Goal: Task Accomplishment & Management: Use online tool/utility

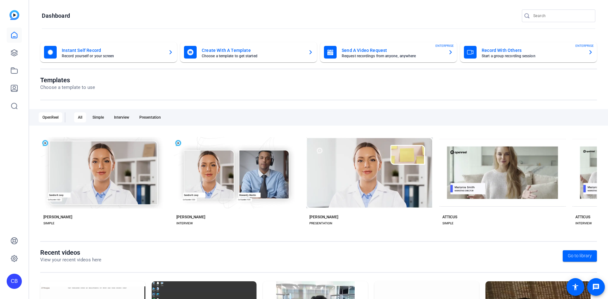
click at [539, 56] on mat-card-subtitle "Start a group recording session" at bounding box center [531, 56] width 101 height 4
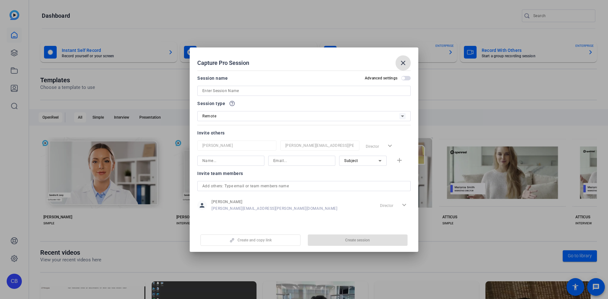
click at [352, 90] on input at bounding box center [303, 91] width 203 height 8
type input "A"
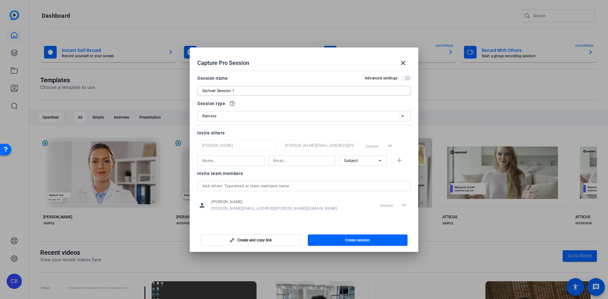
type input "Gartner Session 1"
click at [336, 113] on div "Remote" at bounding box center [300, 116] width 197 height 8
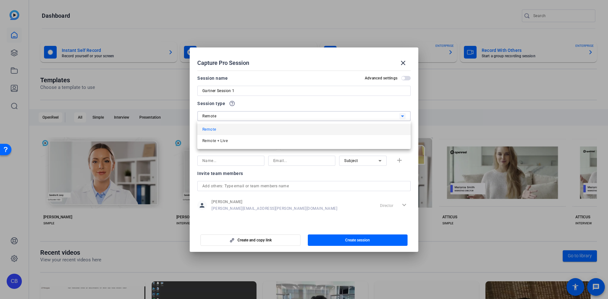
click at [336, 113] on div at bounding box center [304, 149] width 608 height 299
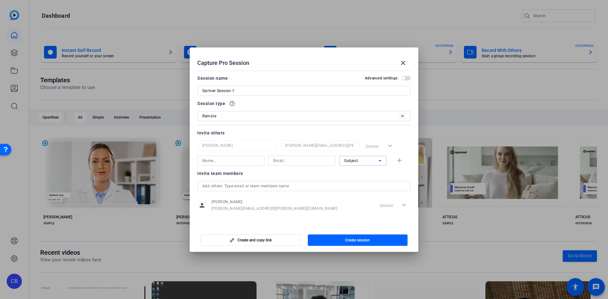
click at [370, 158] on div "Subject" at bounding box center [361, 161] width 34 height 8
click at [364, 172] on span "Collaborator" at bounding box center [355, 174] width 23 height 8
click at [250, 158] on input at bounding box center [230, 161] width 57 height 8
type input "Angelika"
click at [316, 160] on input at bounding box center [301, 161] width 57 height 8
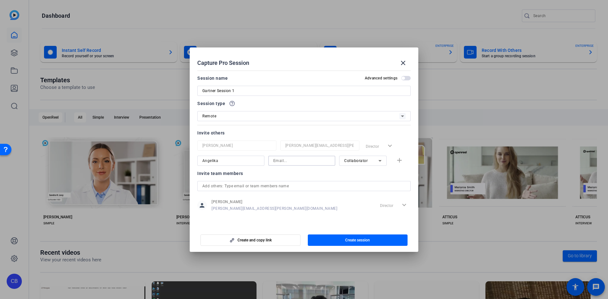
paste input "angelika.georgostathis@chase.com"
type input "angelika.georgostathis@chase.com"
click at [293, 187] on input "text" at bounding box center [303, 186] width 203 height 8
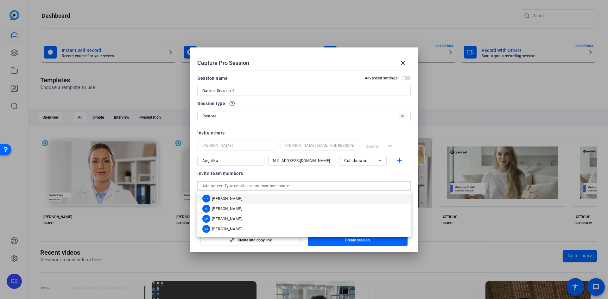
scroll to position [0, 0]
click at [195, 179] on mat-dialog-content "Session name Advanced settings Gartner Session 1 Session type help_outline Remo…" at bounding box center [304, 147] width 229 height 159
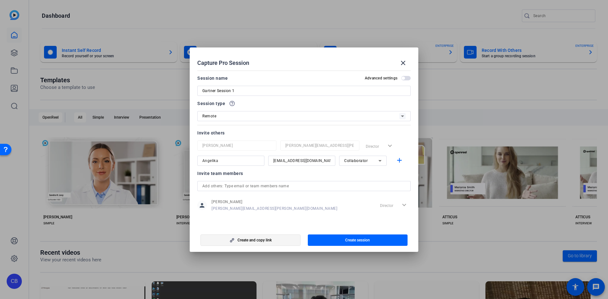
click at [253, 242] on span "Create and copy link" at bounding box center [254, 240] width 34 height 5
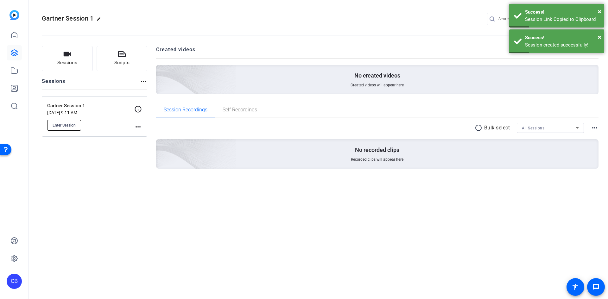
click at [67, 125] on span "Enter Session" at bounding box center [64, 125] width 23 height 5
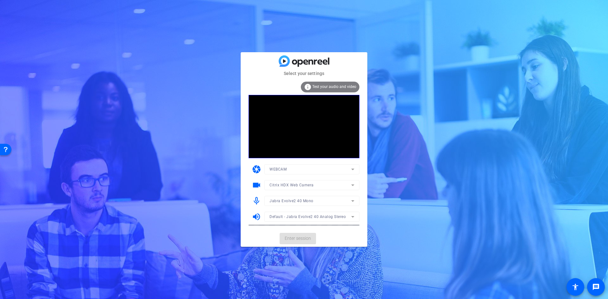
click at [312, 168] on mat-form-field "WEBCAM" at bounding box center [311, 169] width 95 height 10
click at [351, 169] on mat-form-field "WEBCAM" at bounding box center [311, 169] width 95 height 10
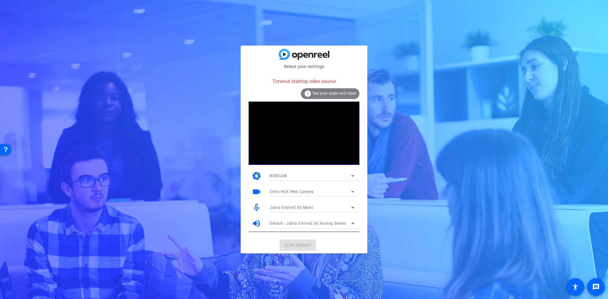
click at [354, 176] on icon at bounding box center [352, 176] width 3 height 2
click at [329, 196] on mat-option "DESKTOP" at bounding box center [311, 199] width 95 height 10
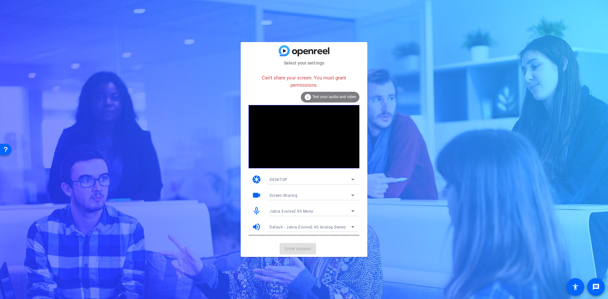
click at [352, 178] on icon at bounding box center [353, 180] width 8 height 8
click at [327, 201] on mat-option "DESKTOP" at bounding box center [311, 202] width 95 height 10
click at [305, 174] on div "camera DESKTOP" at bounding box center [303, 180] width 111 height 16
click at [307, 181] on div "DESKTOP" at bounding box center [310, 180] width 82 height 8
click at [300, 189] on mat-option "WEBCAM" at bounding box center [311, 192] width 95 height 10
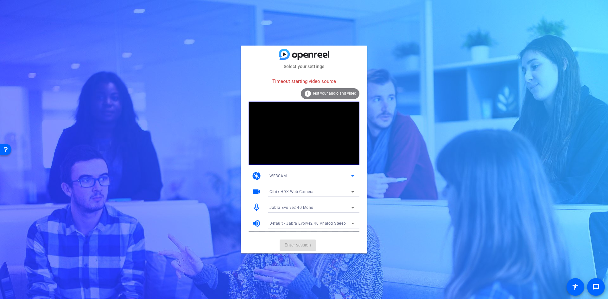
click at [354, 177] on icon at bounding box center [353, 176] width 8 height 8
click at [398, 175] on div at bounding box center [304, 149] width 608 height 299
click at [304, 245] on mat-card-actions "Enter session" at bounding box center [304, 245] width 127 height 16
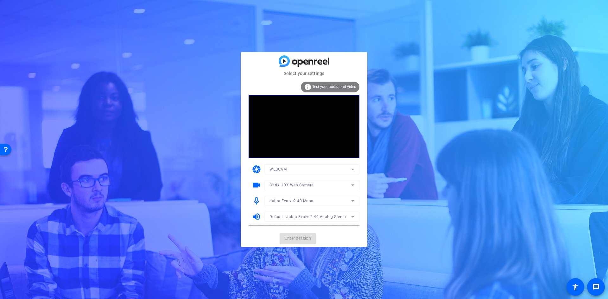
click at [352, 169] on mat-form-field "WEBCAM" at bounding box center [311, 169] width 95 height 10
click at [311, 240] on span "Enter session" at bounding box center [298, 238] width 26 height 7
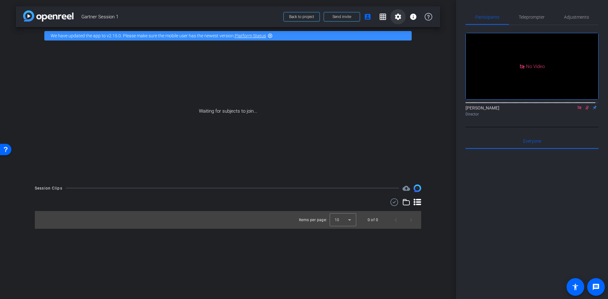
click at [396, 16] on mat-icon "settings" at bounding box center [398, 17] width 8 height 8
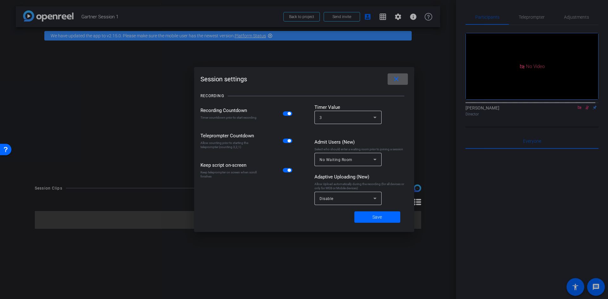
click at [396, 81] on mat-icon "close" at bounding box center [396, 79] width 8 height 8
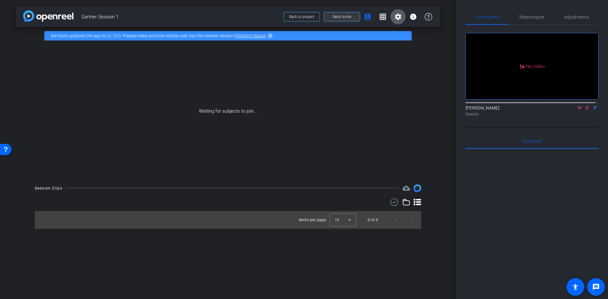
click at [342, 16] on span "Send invite" at bounding box center [341, 16] width 19 height 5
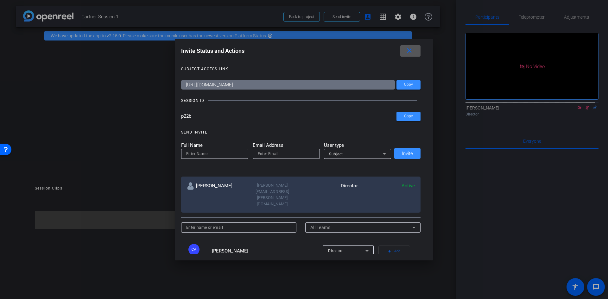
click at [184, 116] on input "p22b" at bounding box center [289, 116] width 216 height 9
click at [408, 84] on span "Copy" at bounding box center [408, 84] width 9 height 5
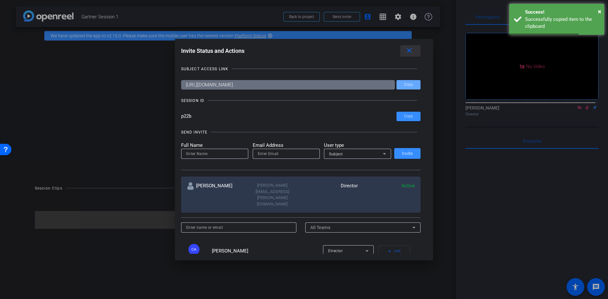
click at [409, 51] on mat-icon "close" at bounding box center [409, 51] width 8 height 8
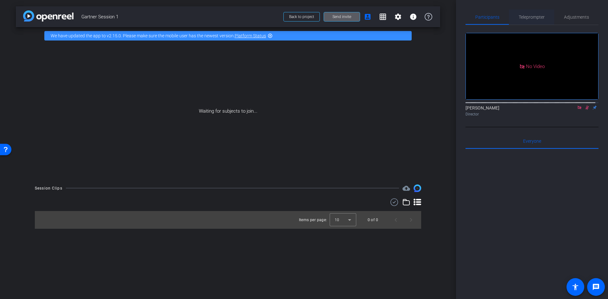
click at [523, 21] on span "Teleprompter" at bounding box center [531, 16] width 26 height 15
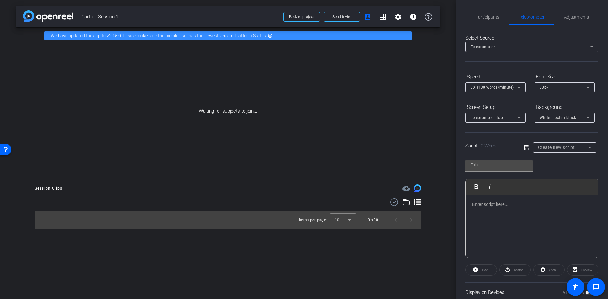
click at [534, 229] on div at bounding box center [532, 226] width 132 height 63
click at [498, 205] on p at bounding box center [532, 204] width 120 height 7
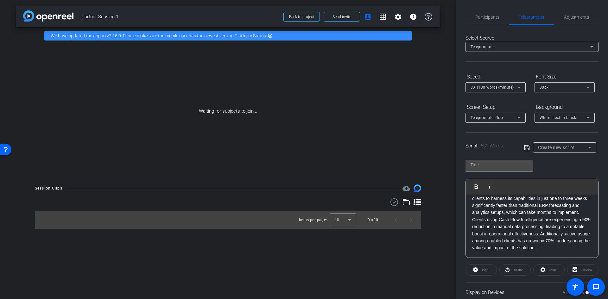
scroll to position [461, 0]
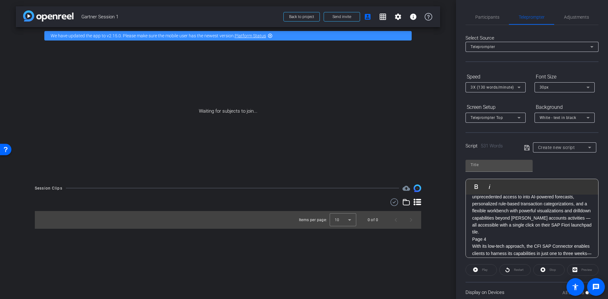
click at [522, 236] on p "In just a few short weeks start to finish, they can gain unprecedented access t…" at bounding box center [532, 211] width 120 height 50
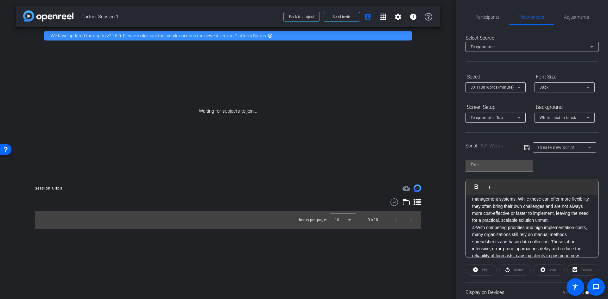
scroll to position [317, 0]
click at [518, 210] on p "4-With competing priorities and high implementation costs, many organizations s…" at bounding box center [532, 186] width 120 height 50
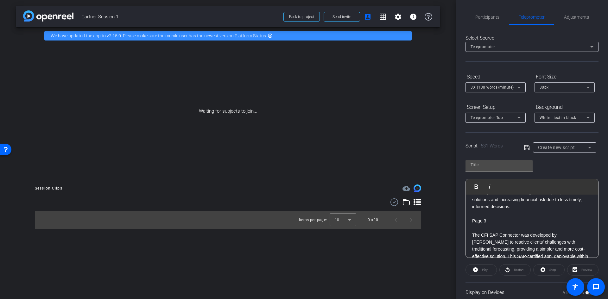
click at [474, 231] on p at bounding box center [532, 227] width 120 height 7
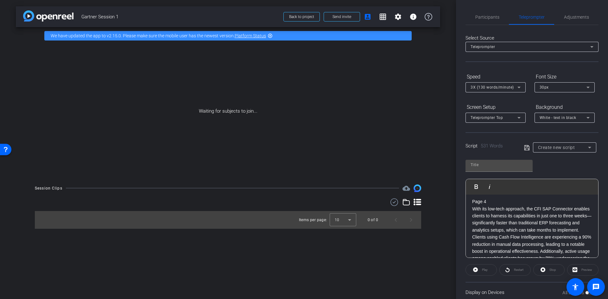
scroll to position [537, 0]
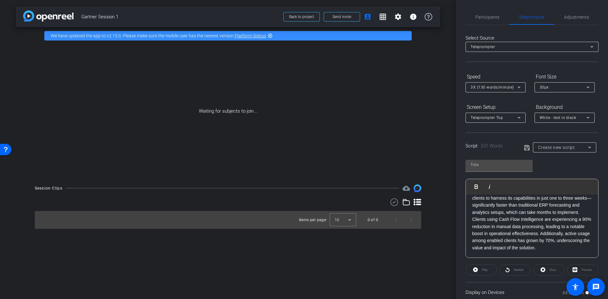
click at [575, 272] on div "Preview" at bounding box center [582, 269] width 31 height 11
click at [505, 164] on input "text" at bounding box center [498, 165] width 57 height 8
click at [485, 162] on input "text" at bounding box center [498, 165] width 57 height 8
click at [527, 150] on icon at bounding box center [526, 147] width 5 height 5
click at [527, 147] on icon at bounding box center [527, 148] width 6 height 8
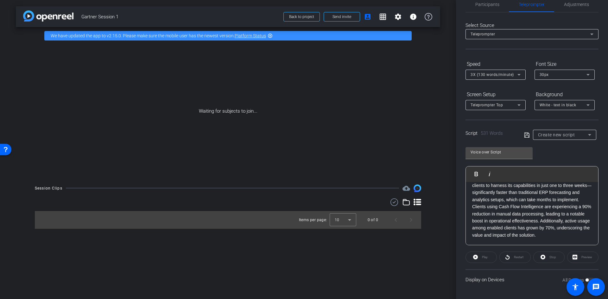
scroll to position [0, 0]
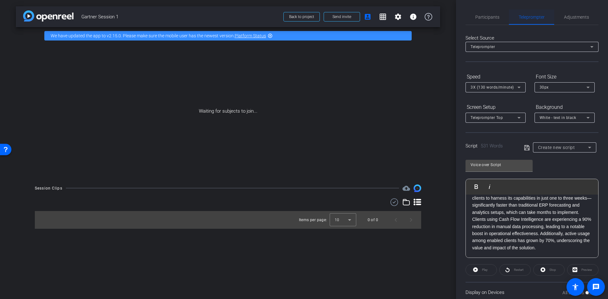
click at [568, 17] on span "Adjustments" at bounding box center [576, 17] width 25 height 4
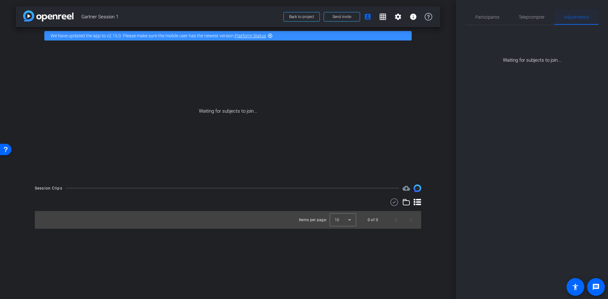
click at [572, 22] on span "Adjustments" at bounding box center [576, 16] width 25 height 15
click at [529, 19] on span "Teleprompter" at bounding box center [531, 17] width 26 height 4
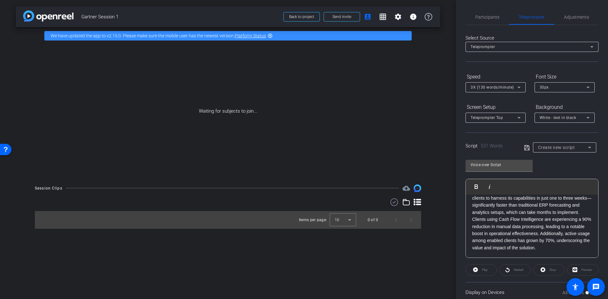
scroll to position [13, 0]
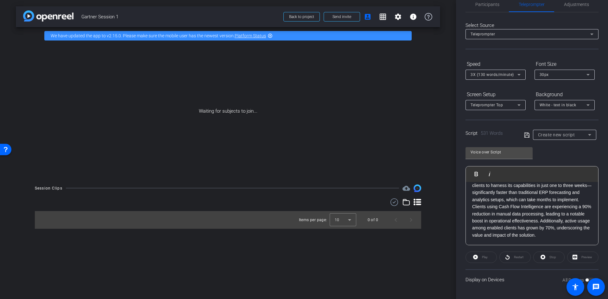
click at [576, 257] on div "Preview" at bounding box center [582, 257] width 31 height 11
click at [573, 270] on div "Display on Devices All Devices" at bounding box center [531, 279] width 133 height 21
click at [475, 271] on div "Display on Devices All Devices" at bounding box center [531, 279] width 133 height 21
click at [509, 156] on input "Voice over Script" at bounding box center [498, 152] width 57 height 8
click at [501, 239] on p "With its low-tech approach, the CFI SAP Connector enables clients to harness it…" at bounding box center [532, 207] width 120 height 64
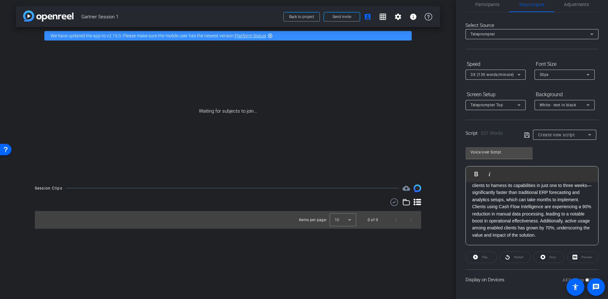
click at [506, 233] on p "With its low-tech approach, the CFI SAP Connector enables clients to harness it…" at bounding box center [532, 207] width 120 height 64
drag, startPoint x: 500, startPoint y: 248, endPoint x: 491, endPoint y: 248, distance: 9.2
click at [500, 239] on p "With its low-tech approach, the CFI SAP Connector enables clients to harness it…" at bounding box center [532, 207] width 120 height 64
click at [488, 248] on openreel-capture-teleprompter "Speed 3X (130 words/minute) Font Size 30px Screen Setup Teleprompter Top Backgr…" at bounding box center [531, 174] width 133 height 231
click at [493, 232] on p "With its low-tech approach, the CFI SAP Connector enables clients to harness it…" at bounding box center [532, 207] width 120 height 64
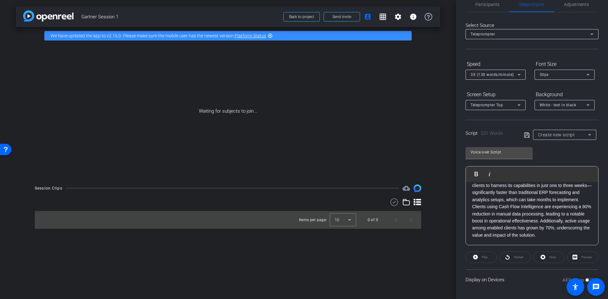
click at [493, 238] on p "With its low-tech approach, the CFI SAP Connector enables clients to harness it…" at bounding box center [532, 207] width 120 height 64
click at [484, 258] on div "Play" at bounding box center [480, 257] width 31 height 11
click at [477, 258] on div "Play" at bounding box center [480, 257] width 31 height 11
click at [542, 255] on div "Stop" at bounding box center [548, 257] width 31 height 11
click at [573, 259] on div "Preview" at bounding box center [582, 257] width 31 height 11
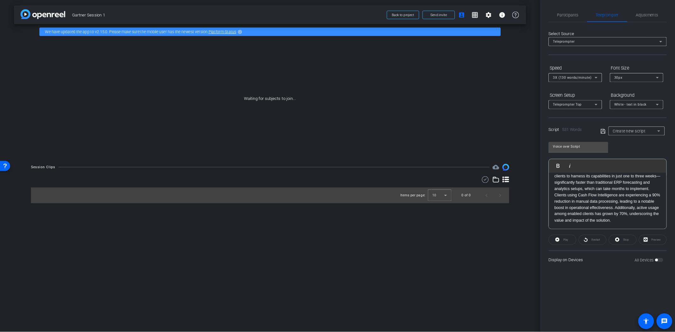
scroll to position [537, 0]
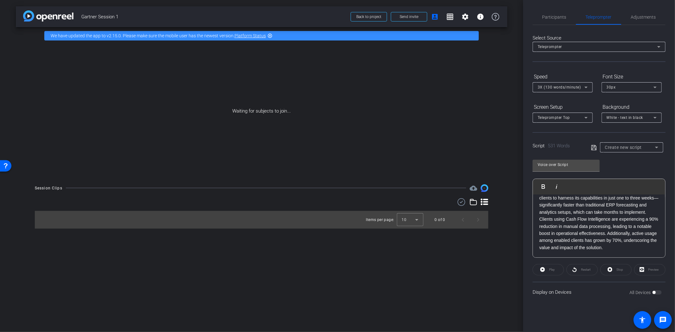
click at [607, 146] on span "Create new script" at bounding box center [623, 147] width 37 height 5
click at [607, 147] on icon at bounding box center [657, 148] width 8 height 8
click at [607, 148] on icon at bounding box center [657, 148] width 8 height 8
click at [564, 167] on div at bounding box center [337, 166] width 675 height 332
click at [565, 165] on input "Voice over Script" at bounding box center [566, 165] width 57 height 8
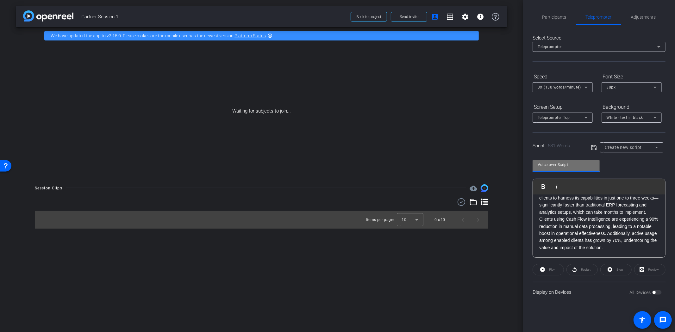
click at [565, 165] on input "Voice over Script" at bounding box center [566, 165] width 57 height 8
type input "CFI SAP Connector Script"
click at [593, 148] on icon at bounding box center [594, 148] width 6 height 8
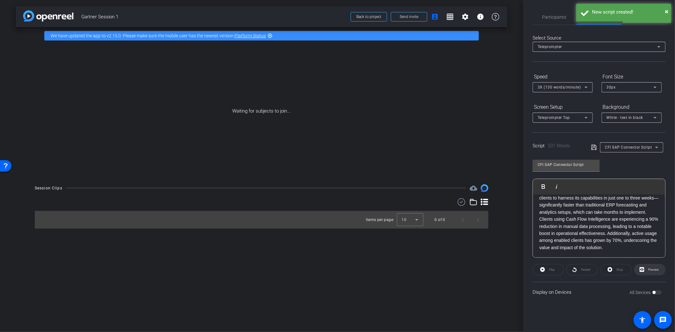
click at [607, 271] on icon at bounding box center [642, 270] width 5 height 8
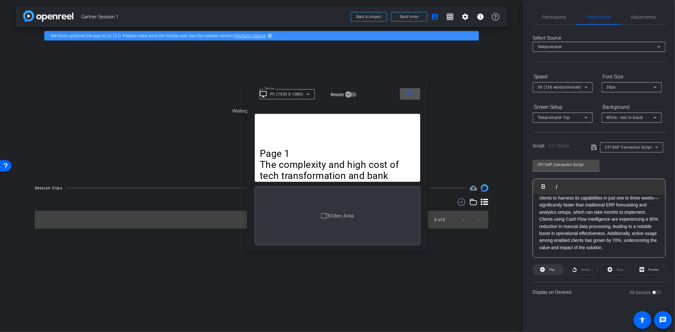
click at [549, 271] on span "Play" at bounding box center [551, 270] width 7 height 9
click at [412, 94] on mat-icon "close" at bounding box center [409, 94] width 8 height 8
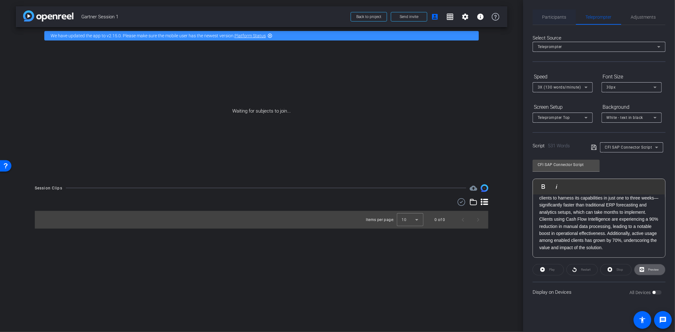
click at [550, 15] on span "Participants" at bounding box center [555, 17] width 24 height 4
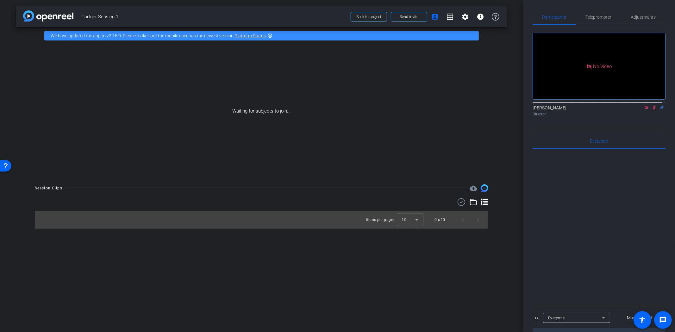
click at [568, 206] on div at bounding box center [599, 227] width 133 height 157
click at [418, 17] on span "Send invite" at bounding box center [409, 16] width 19 height 5
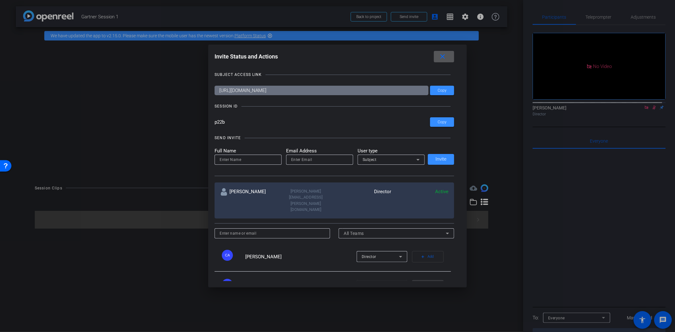
click at [447, 59] on mat-icon "close" at bounding box center [443, 57] width 8 height 8
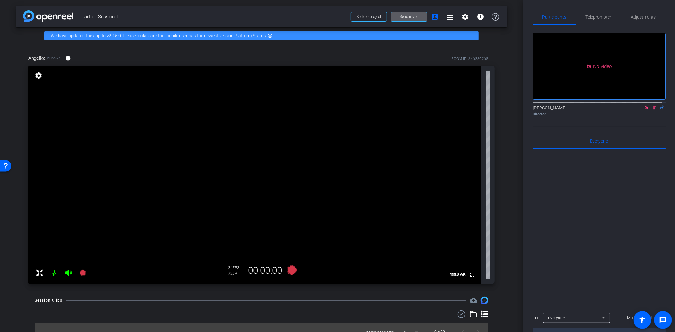
click at [607, 106] on icon at bounding box center [654, 108] width 3 height 4
click at [549, 210] on div at bounding box center [599, 227] width 133 height 157
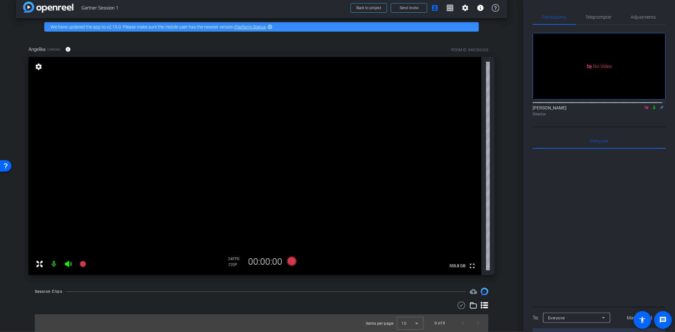
click at [581, 235] on div at bounding box center [599, 227] width 133 height 157
click at [607, 20] on span "Adjustments" at bounding box center [643, 16] width 25 height 15
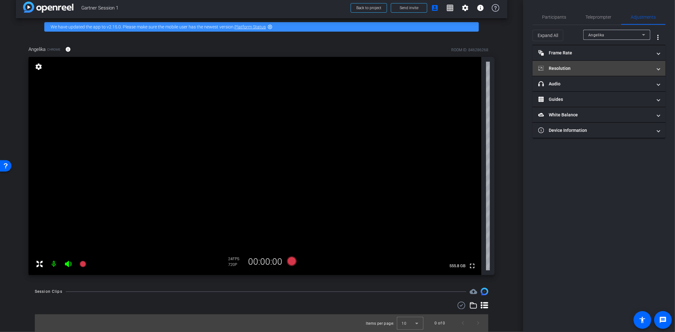
click at [607, 67] on span "Resolution" at bounding box center [597, 68] width 119 height 7
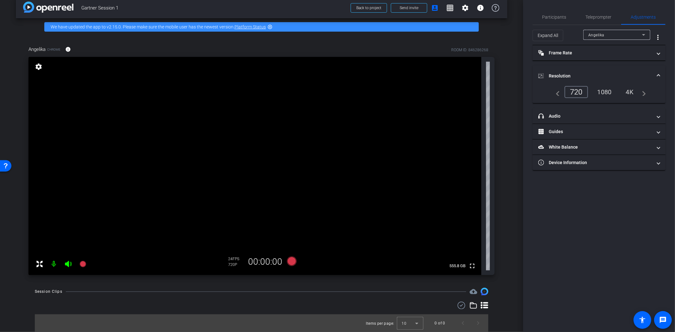
click at [601, 93] on div "1080" at bounding box center [605, 92] width 24 height 11
click at [607, 115] on mat-panel-title "headphone icon Audio" at bounding box center [595, 116] width 114 height 7
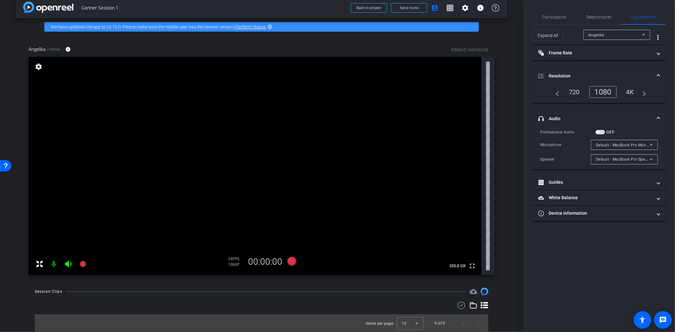
click at [598, 131] on span "button" at bounding box center [597, 132] width 3 height 3
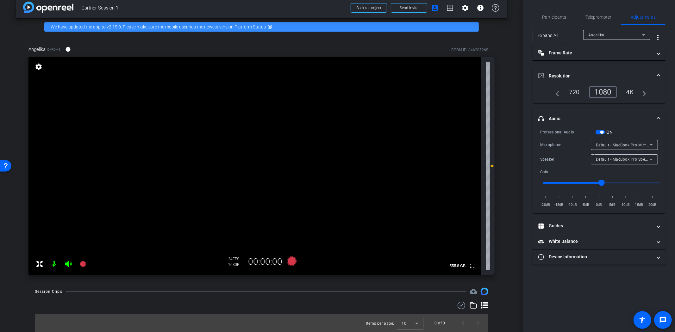
click at [602, 131] on span "button" at bounding box center [601, 132] width 3 height 3
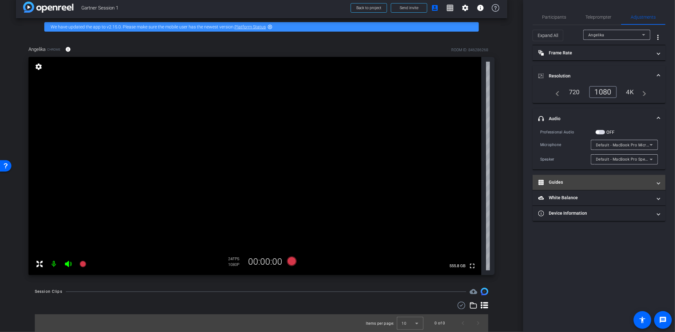
click at [607, 186] on mat-expansion-panel-header "Guides" at bounding box center [599, 182] width 133 height 15
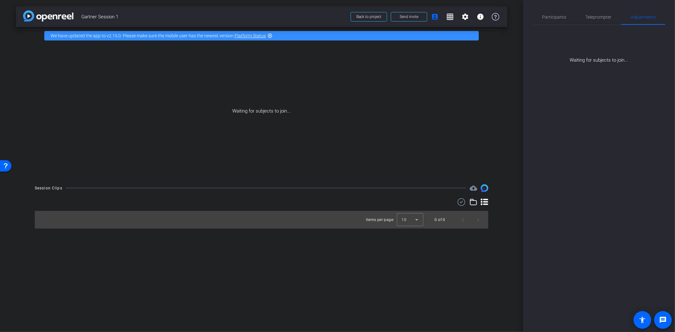
scroll to position [0, 0]
click at [560, 19] on span "Participants" at bounding box center [555, 16] width 24 height 15
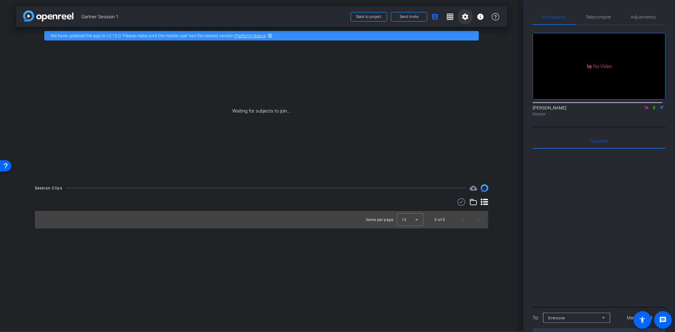
click at [468, 18] on mat-icon "settings" at bounding box center [465, 17] width 8 height 8
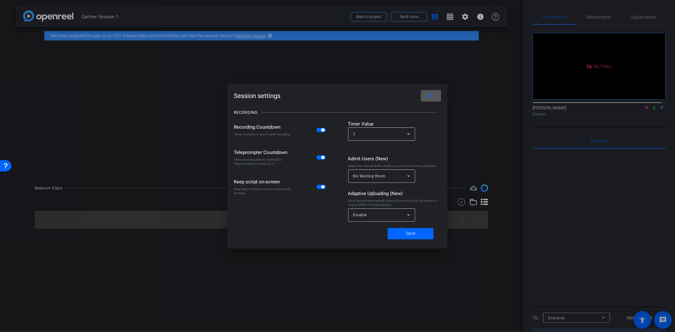
click at [433, 96] on mat-icon "close" at bounding box center [430, 96] width 8 height 8
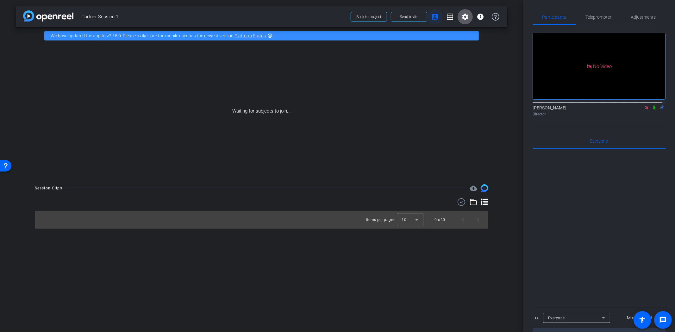
click at [437, 14] on mat-icon "account_box" at bounding box center [435, 17] width 8 height 8
click at [408, 16] on span "Send invite" at bounding box center [409, 16] width 19 height 5
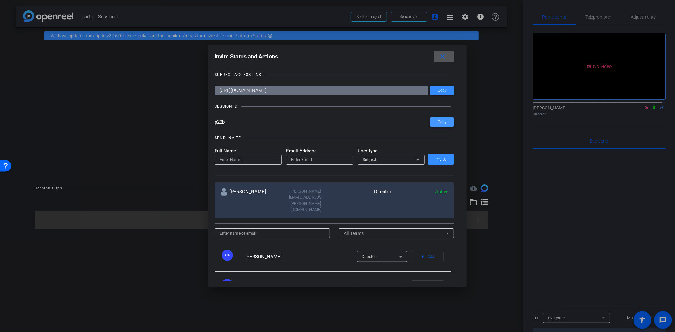
click at [438, 124] on span "Copy" at bounding box center [442, 122] width 9 height 5
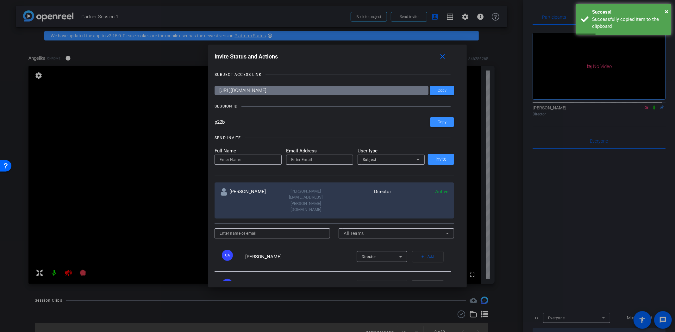
click at [16, 243] on div at bounding box center [337, 166] width 675 height 332
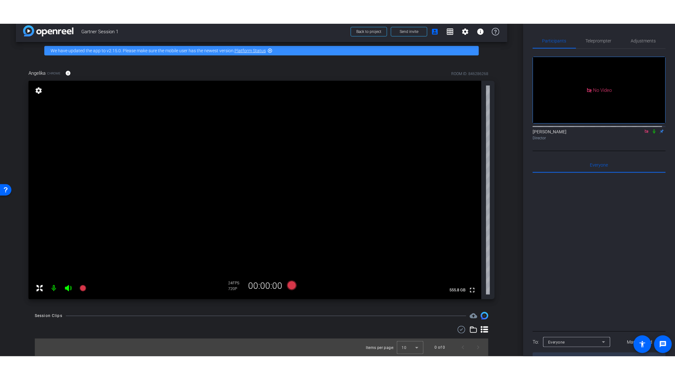
scroll to position [18, 0]
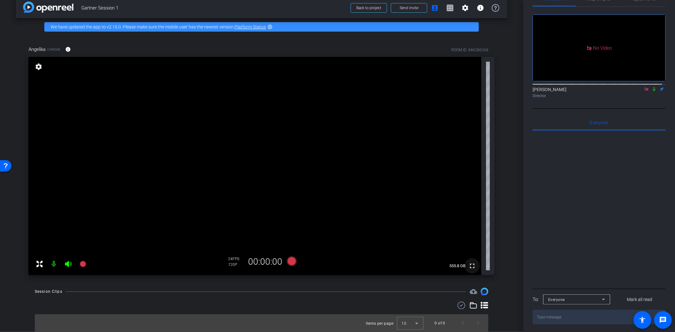
click at [468, 264] on mat-icon "fullscreen" at bounding box center [472, 266] width 8 height 8
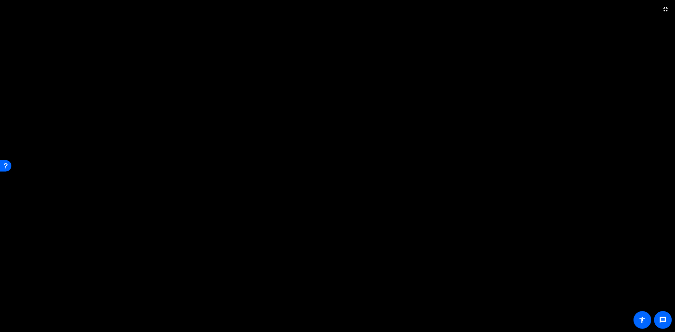
scroll to position [0, 0]
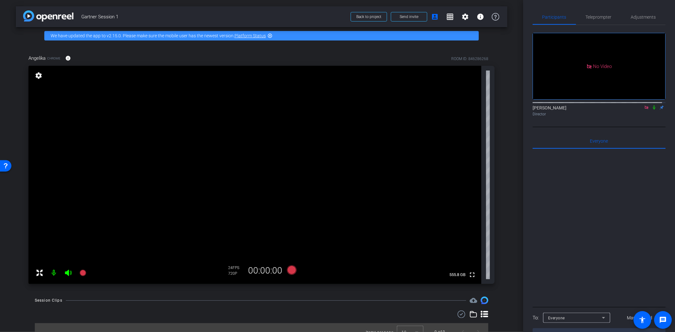
click at [38, 71] on div "settings" at bounding box center [38, 76] width 11 height 11
click at [34, 74] on mat-icon "settings" at bounding box center [38, 76] width 9 height 8
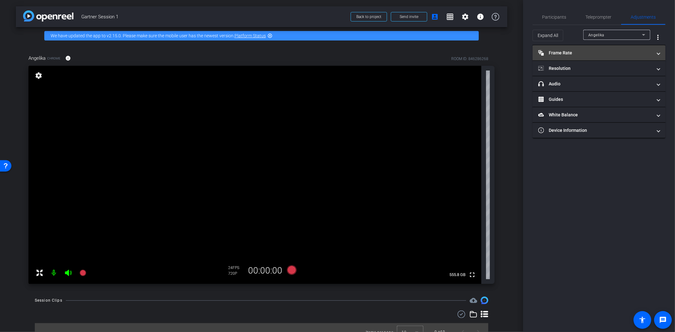
click at [605, 46] on mat-expansion-panel-header "Frame Rate Frame Rate" at bounding box center [599, 52] width 133 height 15
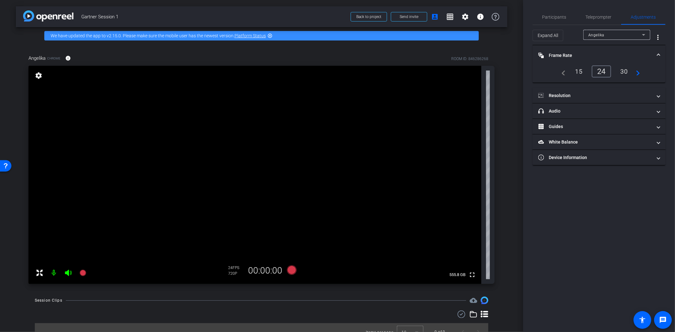
click at [605, 47] on mat-expansion-panel-header "Frame Rate Frame Rate" at bounding box center [599, 55] width 133 height 20
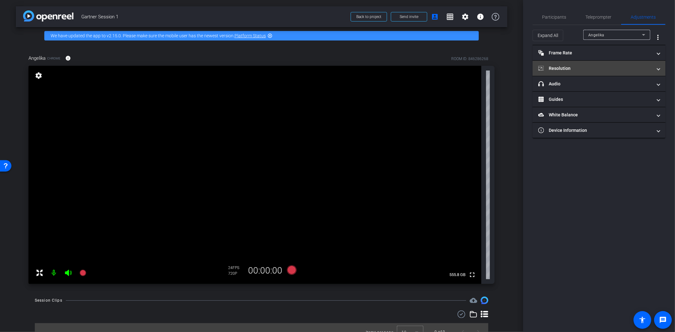
click at [593, 73] on mat-expansion-panel-header "Resolution" at bounding box center [599, 68] width 133 height 15
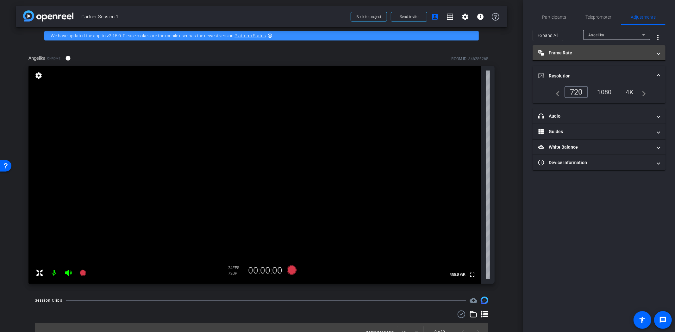
click at [581, 53] on mat-panel-title "Frame Rate Frame Rate" at bounding box center [595, 53] width 114 height 7
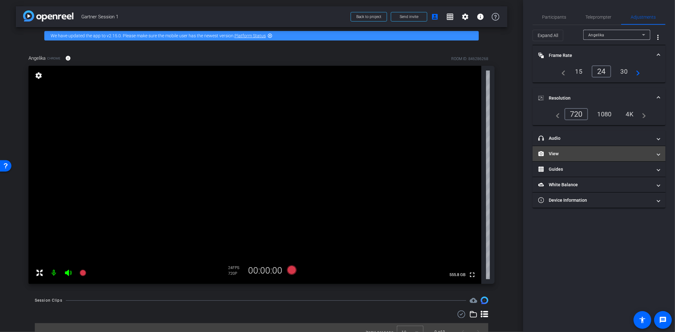
click at [584, 156] on mat-expansion-panel-header "View" at bounding box center [599, 153] width 133 height 15
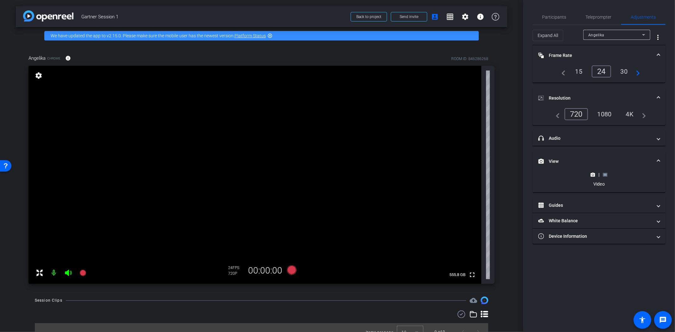
click at [606, 175] on icon at bounding box center [605, 175] width 5 height 5
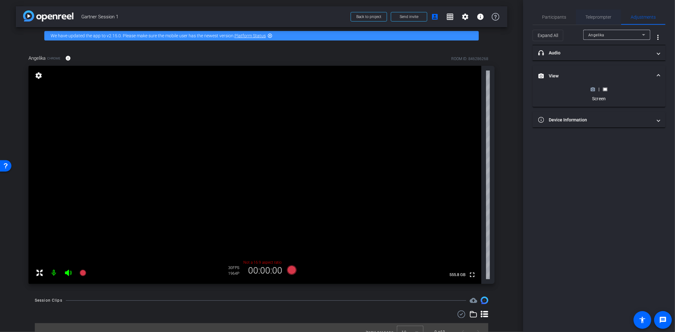
click at [600, 17] on span "Teleprompter" at bounding box center [599, 17] width 26 height 4
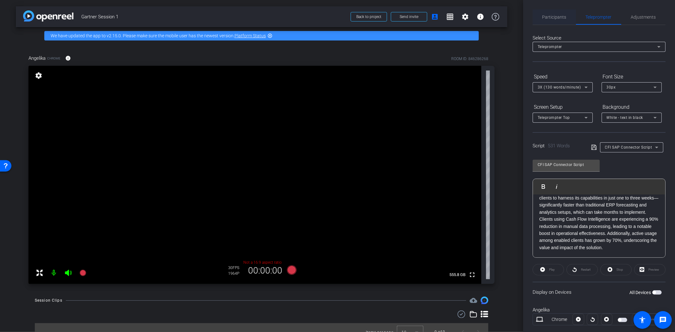
click at [552, 19] on span "Participants" at bounding box center [555, 16] width 24 height 15
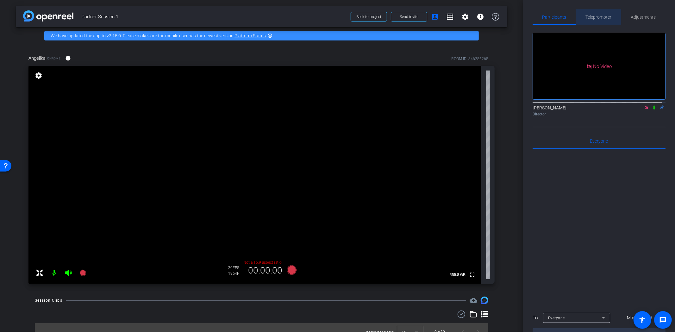
click at [602, 16] on span "Teleprompter" at bounding box center [599, 17] width 26 height 4
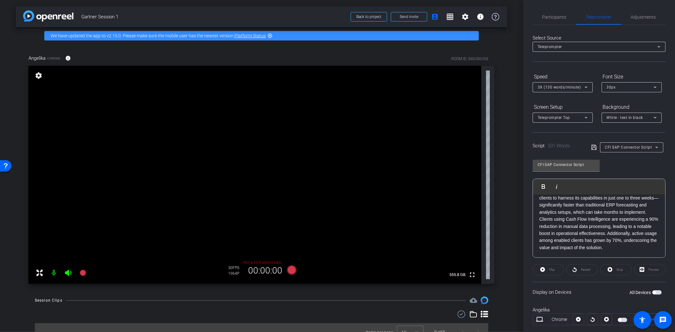
scroll to position [13, 0]
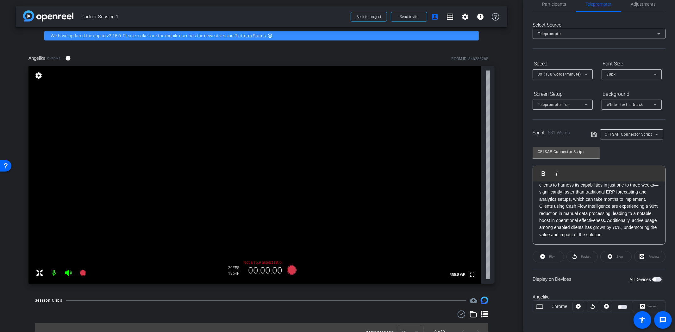
click at [607, 299] on span "button" at bounding box center [622, 307] width 9 height 4
click at [607, 299] on icon at bounding box center [642, 306] width 5 height 5
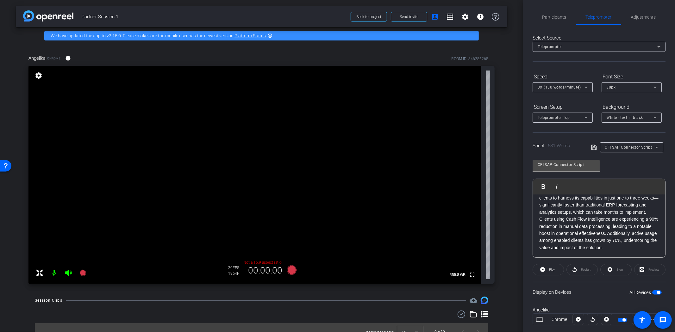
scroll to position [397, 0]
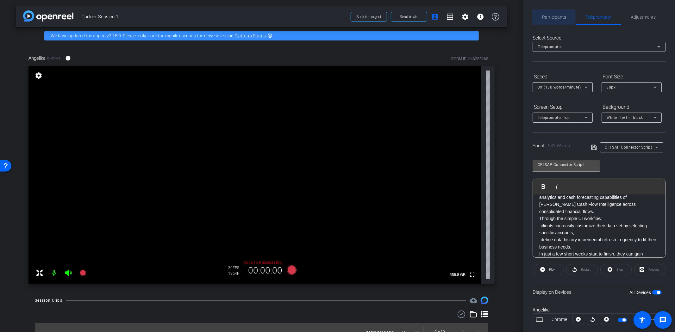
click at [548, 16] on span "Participants" at bounding box center [555, 17] width 24 height 4
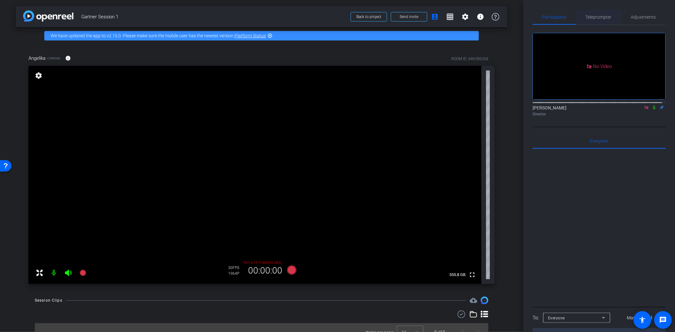
click at [587, 19] on span "Teleprompter" at bounding box center [599, 17] width 26 height 4
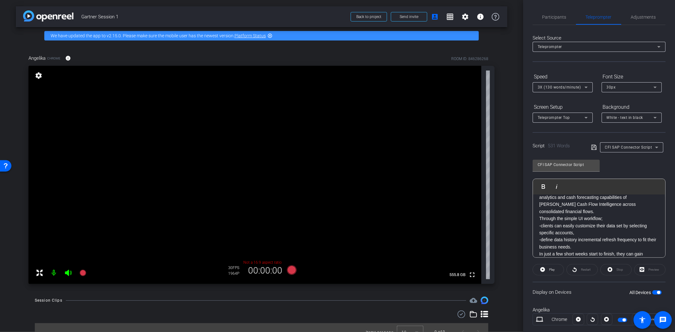
scroll to position [13, 0]
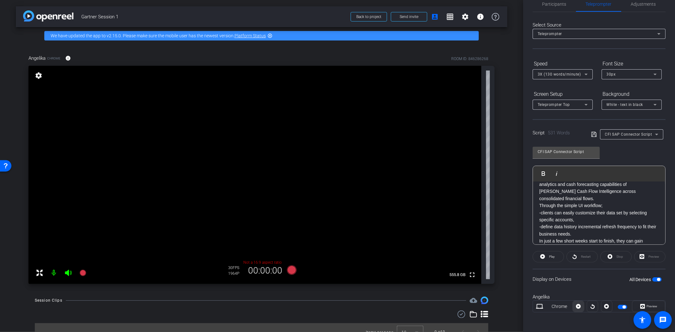
click at [578, 299] on icon at bounding box center [578, 306] width 5 height 9
click at [580, 299] on span at bounding box center [578, 306] width 11 height 15
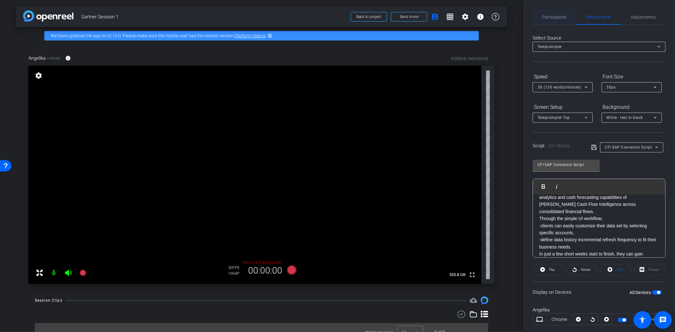
click at [559, 20] on span "Participants" at bounding box center [555, 16] width 24 height 15
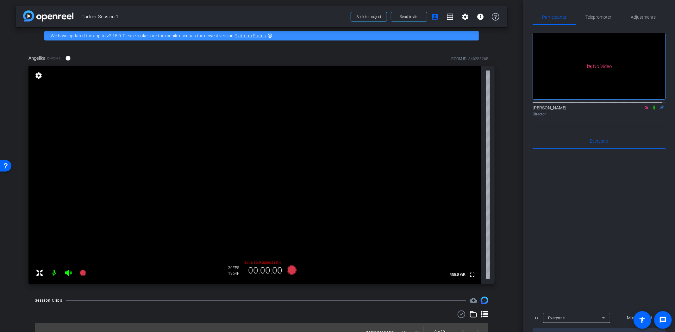
scroll to position [9, 0]
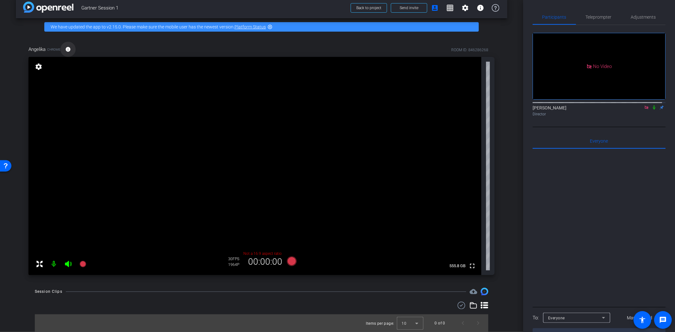
click at [67, 47] on mat-icon "info" at bounding box center [68, 50] width 6 height 6
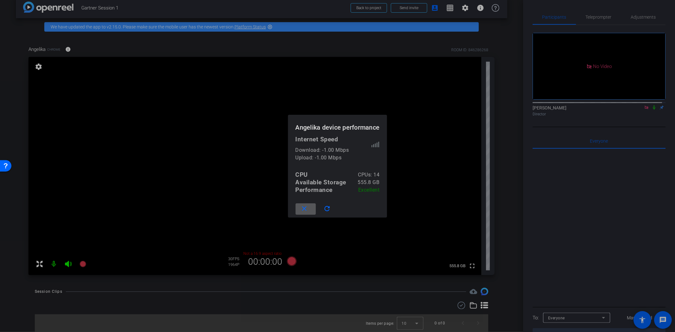
click at [301, 206] on mat-icon "close" at bounding box center [304, 209] width 8 height 8
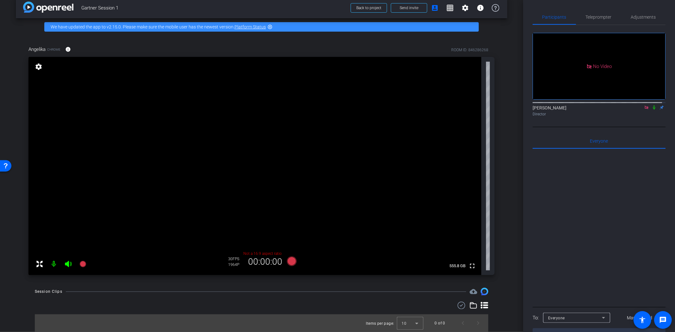
click at [607, 106] on icon at bounding box center [654, 107] width 5 height 4
click at [288, 258] on icon at bounding box center [291, 261] width 9 height 9
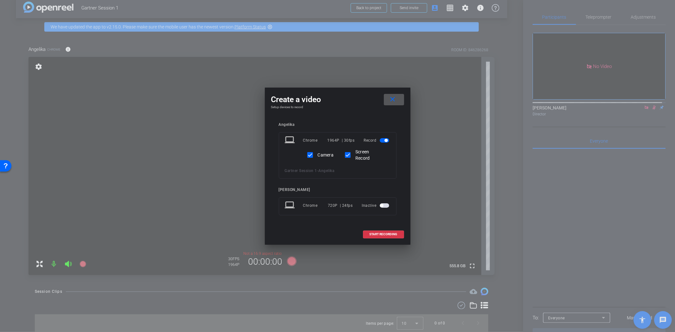
click at [323, 156] on label "Camera" at bounding box center [325, 155] width 17 height 6
click at [317, 156] on input "Camera" at bounding box center [310, 155] width 13 height 13
checkbox input "false"
click at [388, 233] on span "START RECORDING" at bounding box center [384, 234] width 28 height 3
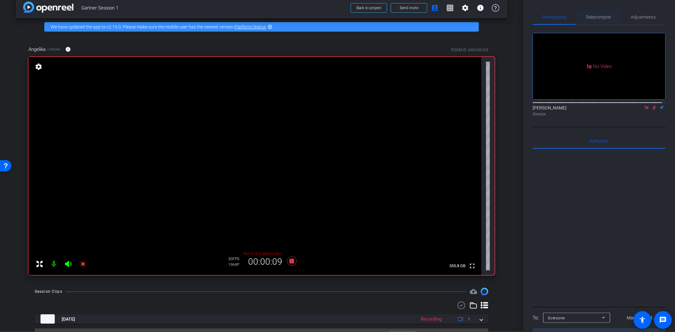
click at [596, 16] on span "Teleprompter" at bounding box center [599, 17] width 26 height 4
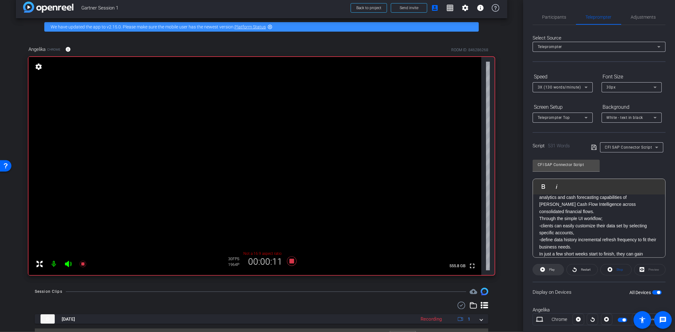
click at [538, 268] on span at bounding box center [548, 269] width 31 height 15
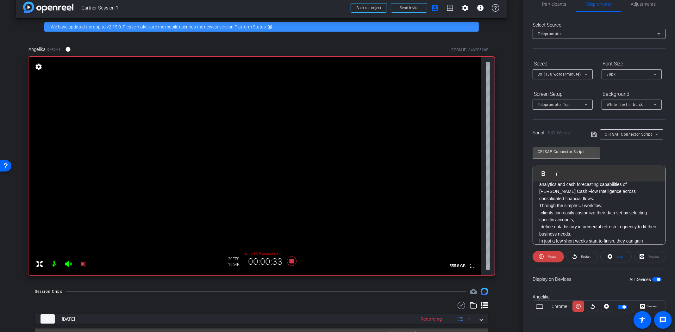
scroll to position [0, 0]
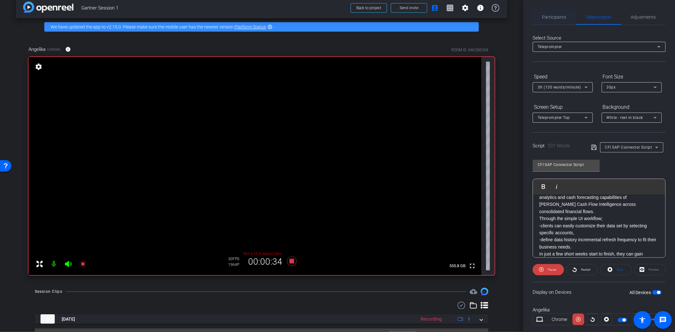
click at [557, 18] on span "Participants" at bounding box center [555, 17] width 24 height 4
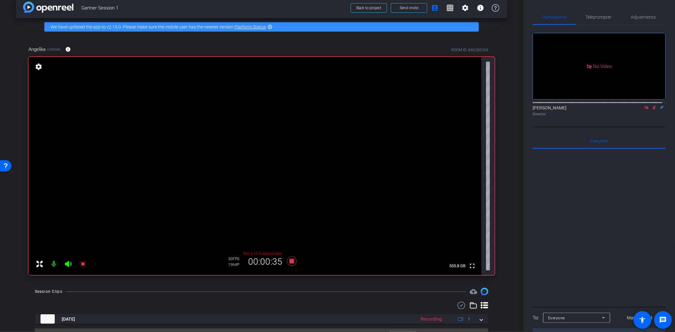
click at [607, 106] on icon at bounding box center [654, 108] width 3 height 4
click at [597, 15] on span "Teleprompter" at bounding box center [599, 17] width 26 height 4
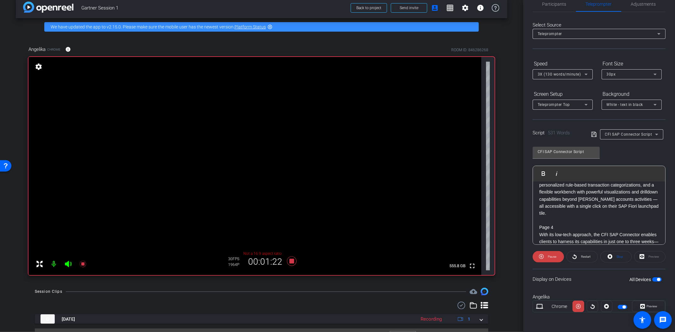
scroll to position [537, 0]
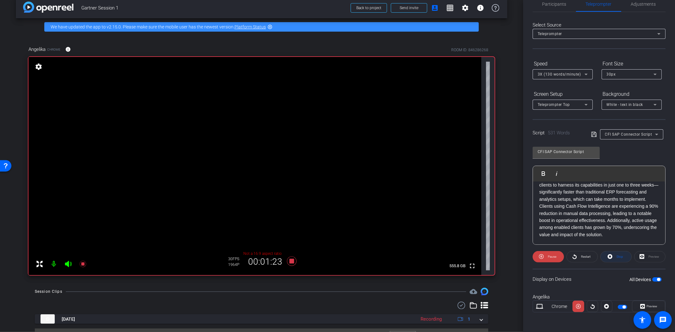
click at [607, 257] on span "Stop" at bounding box center [620, 256] width 7 height 3
click at [607, 252] on div "Preview" at bounding box center [649, 256] width 31 height 11
click at [607, 258] on div "Preview" at bounding box center [649, 256] width 31 height 11
click at [545, 255] on icon at bounding box center [542, 257] width 5 height 8
click at [290, 260] on icon at bounding box center [291, 261] width 9 height 9
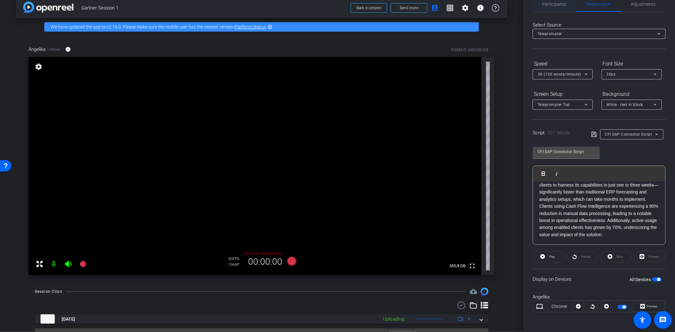
click at [559, 3] on span "Participants" at bounding box center [555, 4] width 24 height 4
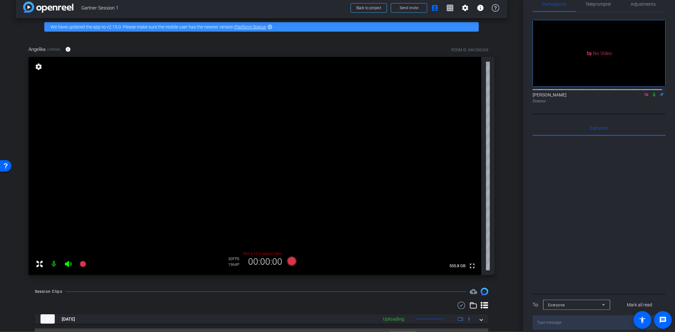
scroll to position [23, 0]
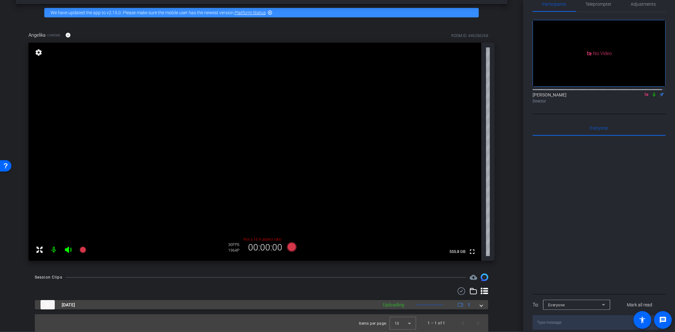
click at [480, 299] on span at bounding box center [481, 305] width 3 height 7
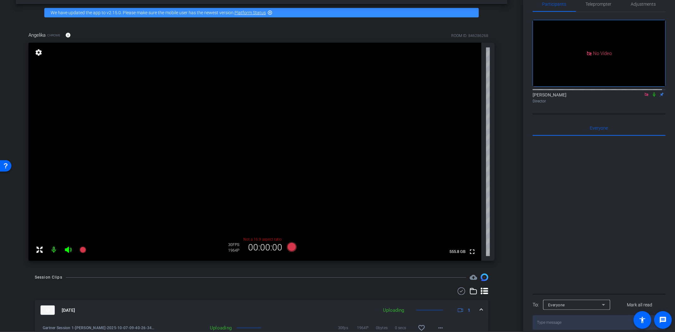
scroll to position [56, 0]
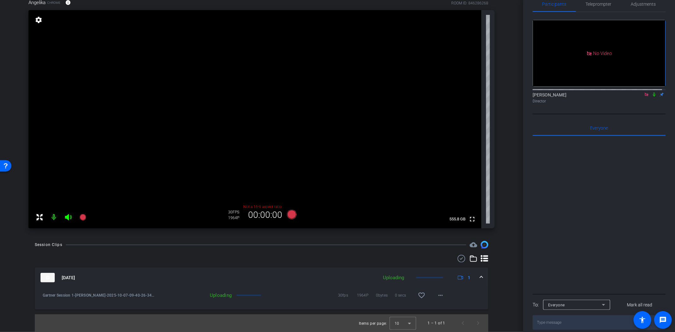
click at [223, 294] on div "Uploading" at bounding box center [195, 295] width 80 height 6
click at [386, 277] on div "Uploading" at bounding box center [394, 277] width 28 height 7
click at [386, 277] on div "Oct 7, 2025 Uploading 1 Gartner Session 1-Angelika-2025-10-07-09-40-26-347-0 Up…" at bounding box center [262, 293] width 454 height 77
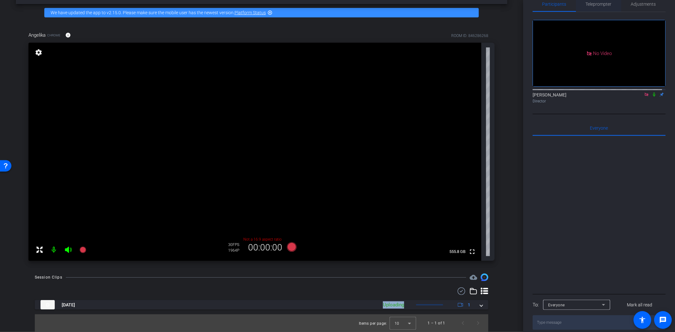
scroll to position [23, 0]
click at [596, 3] on span "Teleprompter" at bounding box center [599, 4] width 26 height 4
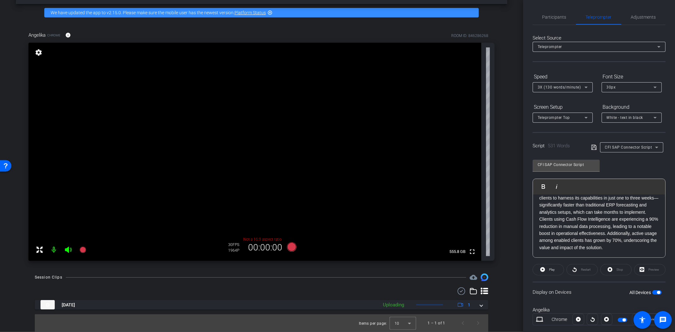
scroll to position [13, 0]
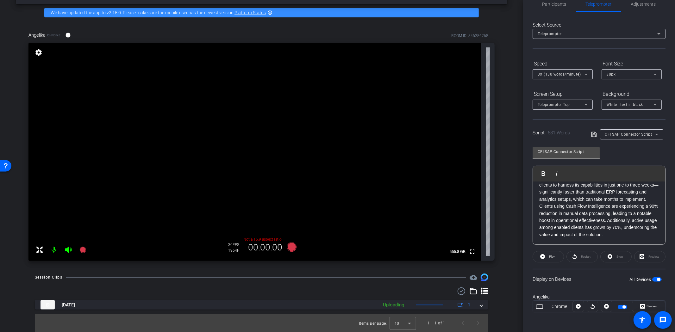
click at [607, 299] on span "button" at bounding box center [622, 307] width 9 height 4
click at [578, 287] on div "Display on Devices All Devices" at bounding box center [599, 279] width 133 height 21
click at [577, 299] on div at bounding box center [578, 306] width 11 height 11
click at [607, 258] on div "Preview" at bounding box center [649, 256] width 31 height 11
click at [607, 299] on div "Preview" at bounding box center [648, 306] width 33 height 11
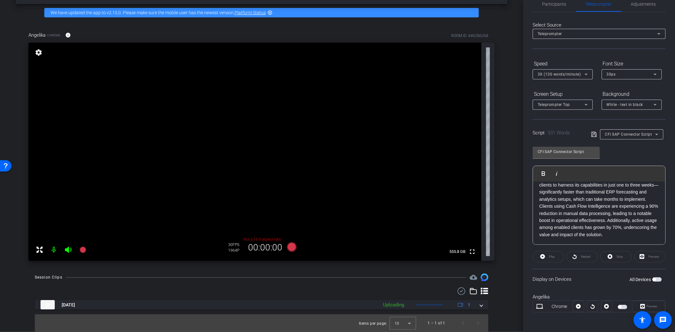
click at [607, 280] on span "button" at bounding box center [656, 280] width 9 height 4
click at [607, 299] on span "Preview" at bounding box center [651, 306] width 12 height 9
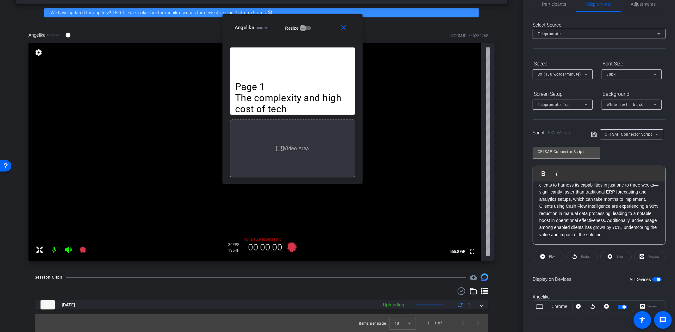
drag, startPoint x: 308, startPoint y: 94, endPoint x: 263, endPoint y: 27, distance: 80.8
click at [263, 27] on span "Chrome" at bounding box center [263, 27] width 14 height 3
click at [302, 28] on icon "button" at bounding box center [303, 28] width 6 height 6
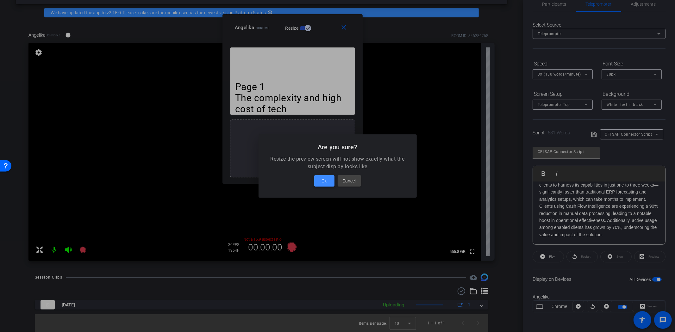
click at [327, 182] on span at bounding box center [324, 180] width 20 height 15
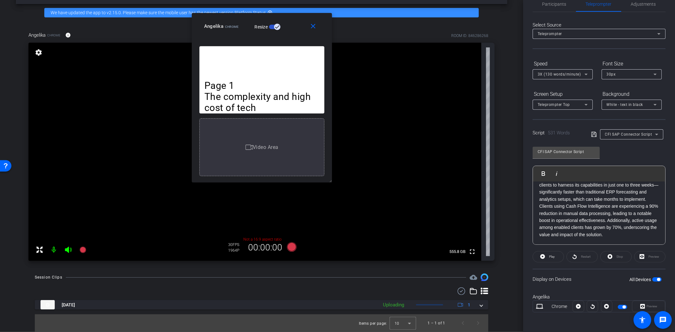
drag, startPoint x: 251, startPoint y: 24, endPoint x: 221, endPoint y: 22, distance: 30.7
click at [221, 22] on div "Angelika Chrome" at bounding box center [221, 26] width 35 height 8
click at [219, 22] on div "Angelika Chrome" at bounding box center [221, 26] width 35 height 8
click at [579, 299] on icon at bounding box center [578, 306] width 5 height 5
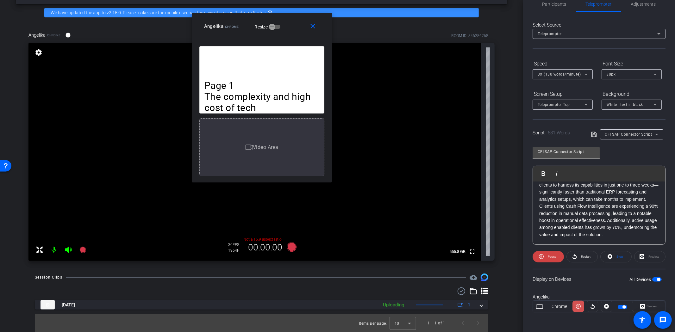
click at [576, 299] on icon at bounding box center [578, 306] width 5 height 9
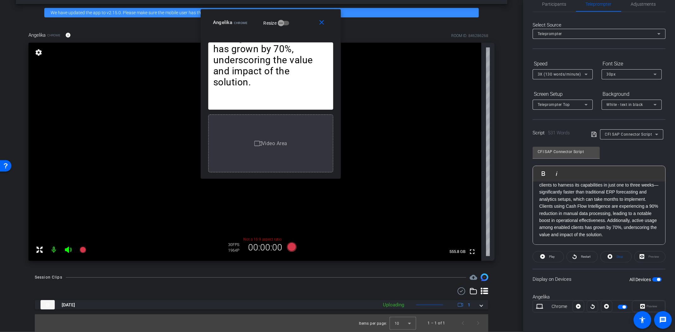
drag, startPoint x: 331, startPoint y: 70, endPoint x: 340, endPoint y: 66, distance: 9.6
click at [340, 66] on div "Page 1 The complexity and high cost of tech transformation and bank connectivit…" at bounding box center [271, 108] width 140 height 141
click at [321, 22] on mat-icon "close" at bounding box center [322, 23] width 8 height 8
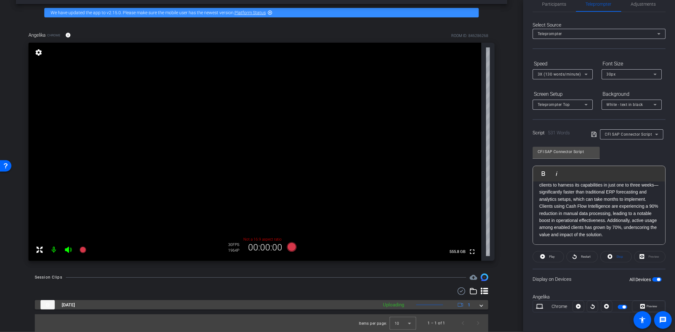
click at [471, 299] on mat-panel-description "Uploading 1" at bounding box center [427, 304] width 95 height 9
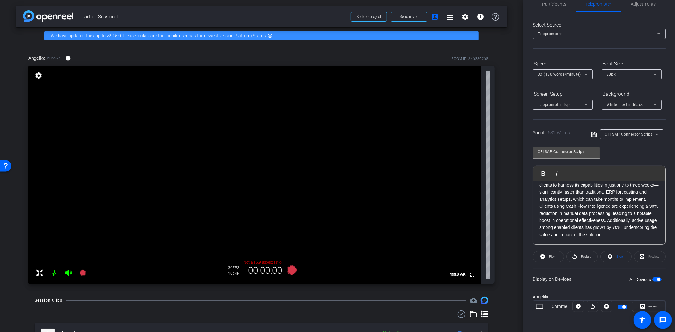
scroll to position [56, 0]
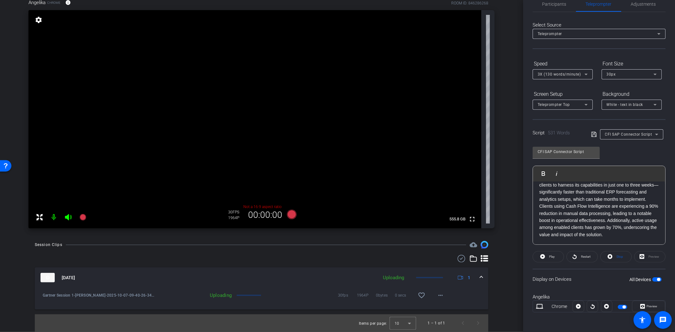
click at [398, 279] on div "Uploading" at bounding box center [394, 277] width 28 height 7
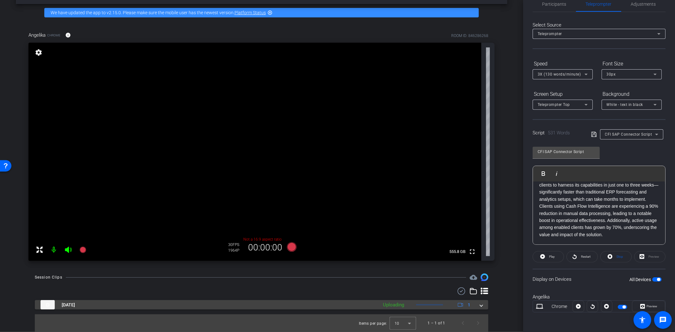
scroll to position [23, 0]
click at [480, 299] on span at bounding box center [481, 305] width 3 height 7
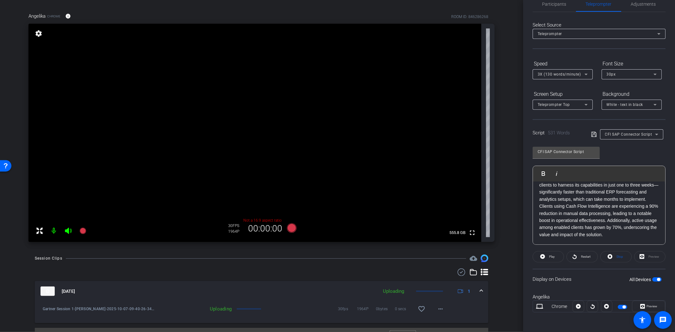
scroll to position [56, 0]
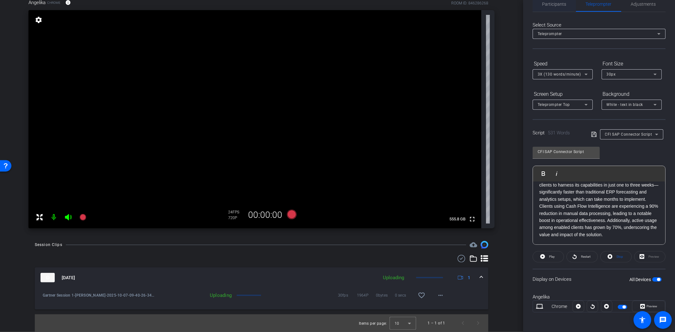
click at [555, 10] on span "Participants" at bounding box center [555, 4] width 24 height 15
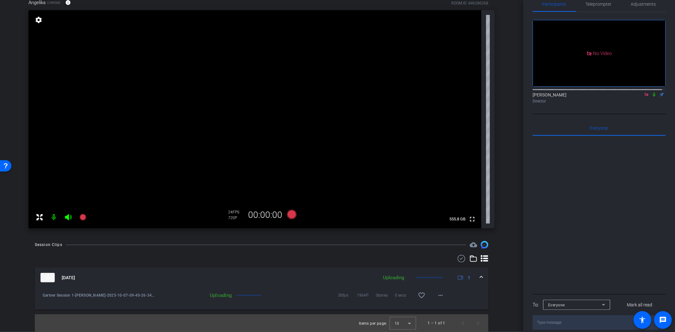
click at [394, 277] on div "Uploading" at bounding box center [394, 277] width 28 height 7
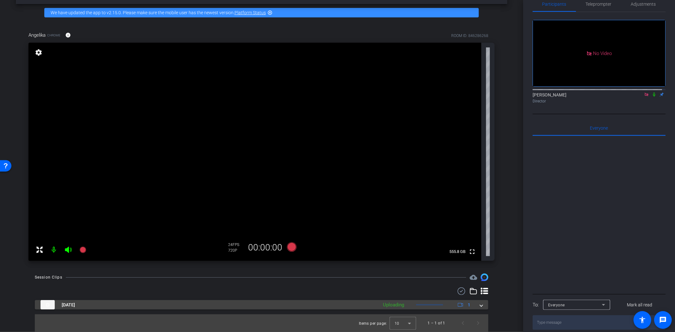
click at [392, 299] on div "Uploading" at bounding box center [394, 305] width 28 height 7
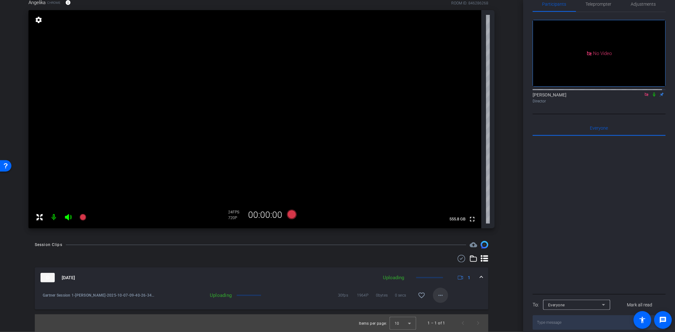
click at [437, 297] on mat-icon "more_horiz" at bounding box center [441, 296] width 8 height 8
click at [467, 294] on div at bounding box center [337, 166] width 675 height 332
click at [217, 297] on div "Uploading" at bounding box center [195, 295] width 80 height 6
click at [220, 295] on div "Uploading" at bounding box center [195, 295] width 80 height 6
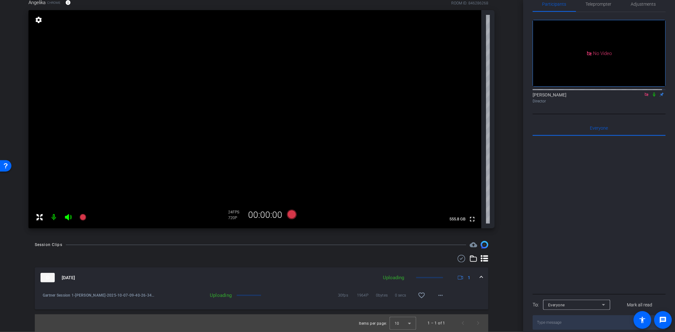
click at [220, 295] on div "Uploading" at bounding box center [195, 295] width 80 height 6
click at [438, 298] on mat-icon "more_horiz" at bounding box center [441, 296] width 8 height 8
click at [438, 297] on div at bounding box center [337, 166] width 675 height 332
click at [262, 277] on mat-panel-title "Oct 7, 2025" at bounding box center [208, 277] width 334 height 9
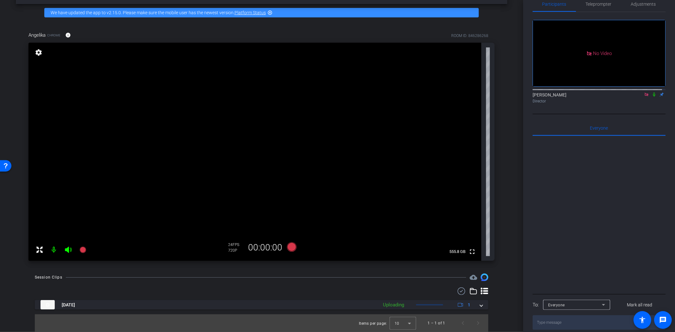
scroll to position [23, 0]
click at [607, 8] on span "Adjustments" at bounding box center [643, 4] width 25 height 15
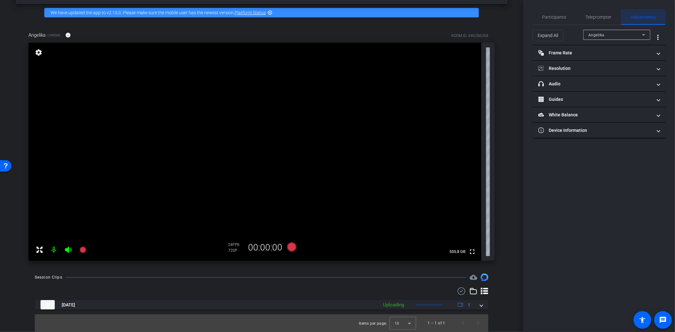
scroll to position [0, 0]
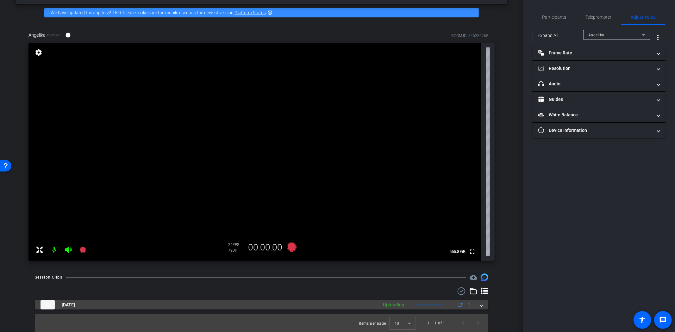
click at [480, 299] on span at bounding box center [481, 305] width 3 height 7
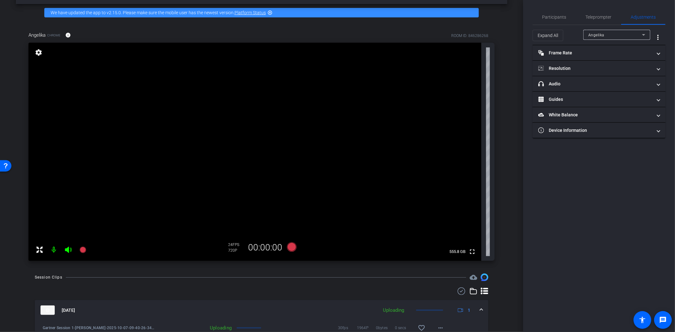
scroll to position [56, 0]
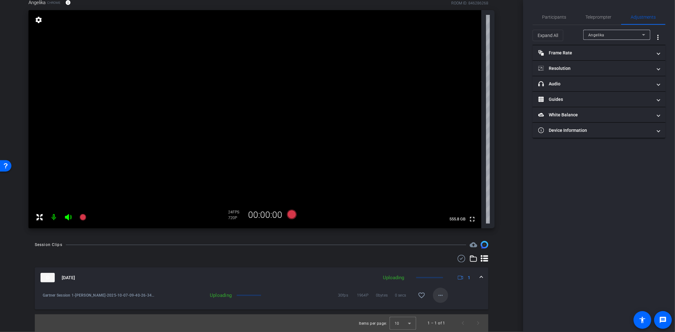
click at [440, 298] on mat-icon "more_horiz" at bounding box center [441, 296] width 8 height 8
click at [446, 299] on span "Archive clip" at bounding box center [447, 309] width 25 height 8
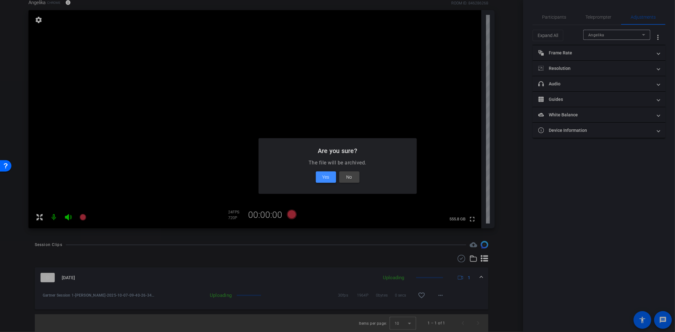
click at [328, 178] on span "Yes" at bounding box center [326, 177] width 7 height 8
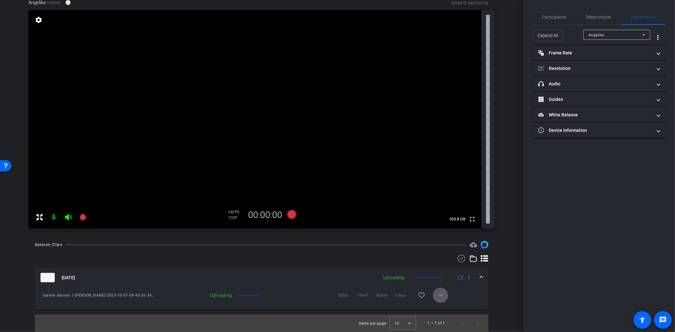
scroll to position [9, 0]
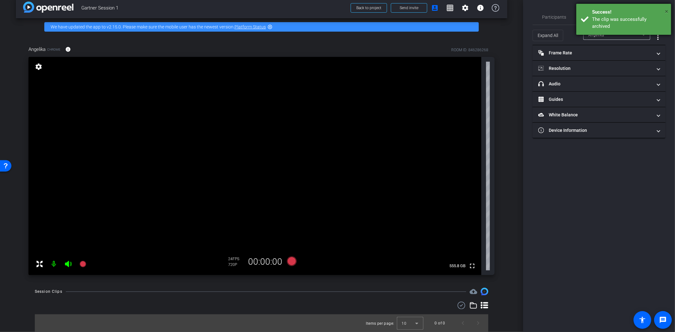
click at [607, 10] on span "×" at bounding box center [666, 12] width 3 height 8
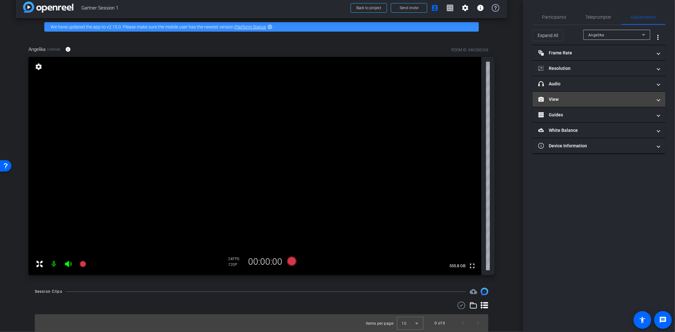
click at [607, 101] on mat-panel-title "View" at bounding box center [595, 99] width 114 height 7
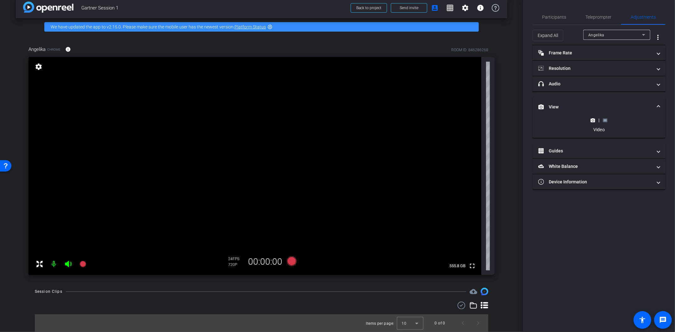
click at [606, 122] on icon at bounding box center [605, 119] width 4 height 3
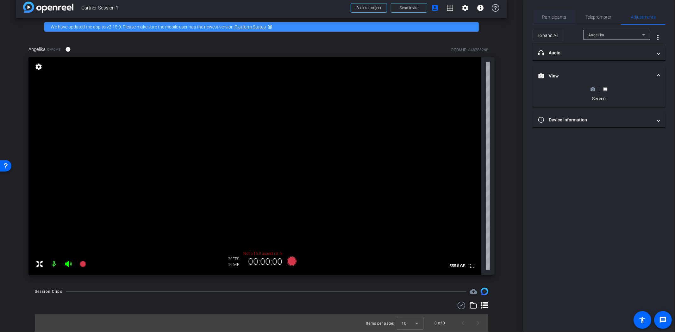
click at [557, 17] on span "Participants" at bounding box center [555, 17] width 24 height 4
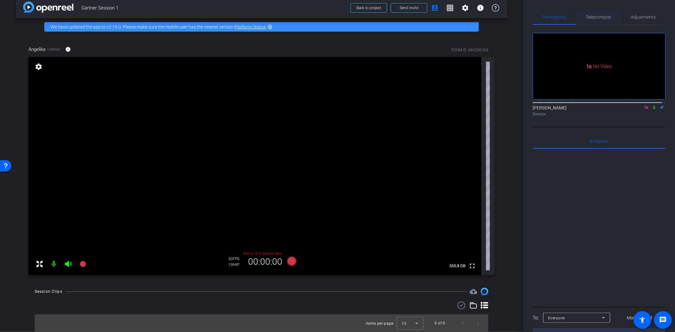
click at [606, 17] on span "Teleprompter" at bounding box center [599, 17] width 26 height 4
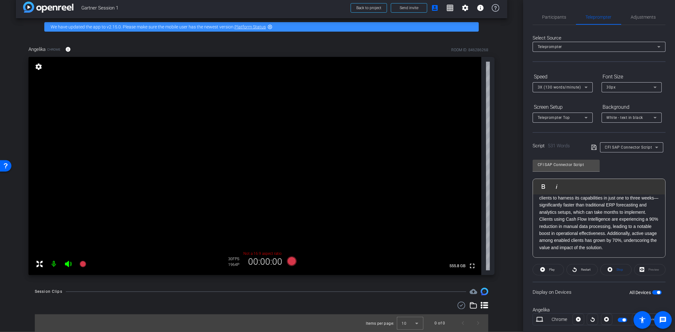
scroll to position [13, 0]
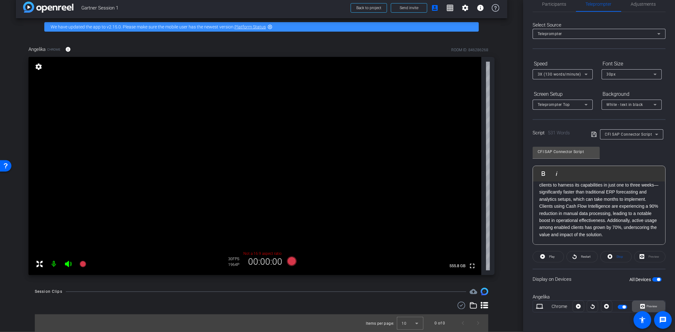
click at [607, 299] on span "Preview" at bounding box center [652, 306] width 11 height 3
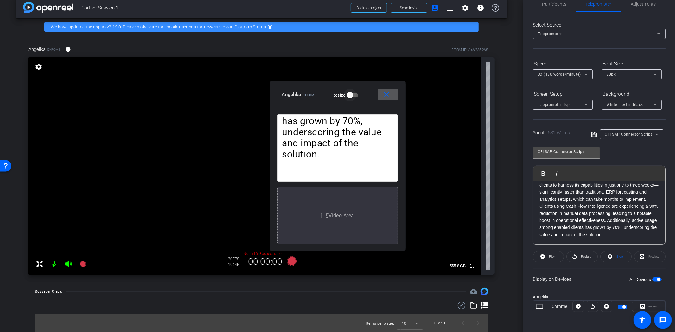
click at [349, 94] on icon "button" at bounding box center [350, 95] width 6 height 6
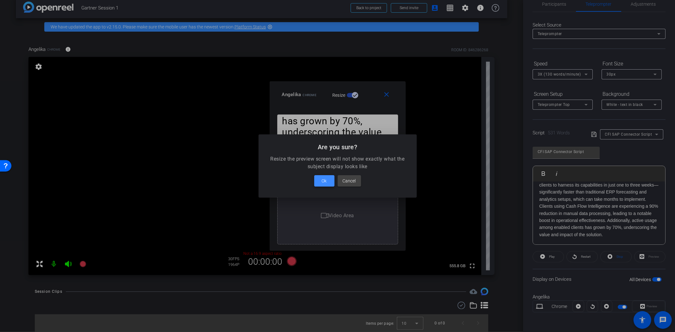
click at [322, 182] on span "Ok" at bounding box center [324, 181] width 5 height 8
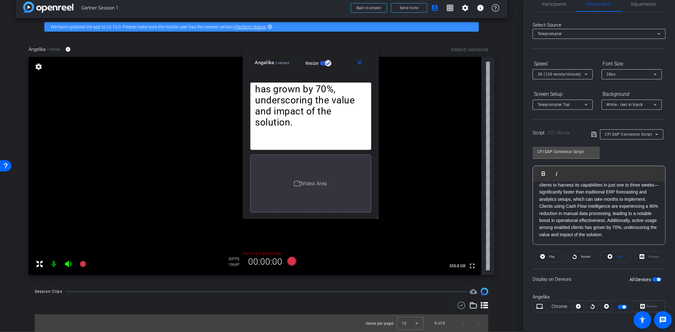
drag, startPoint x: 364, startPoint y: 132, endPoint x: 337, endPoint y: 100, distance: 41.8
click at [328, 62] on icon "button" at bounding box center [328, 63] width 6 height 6
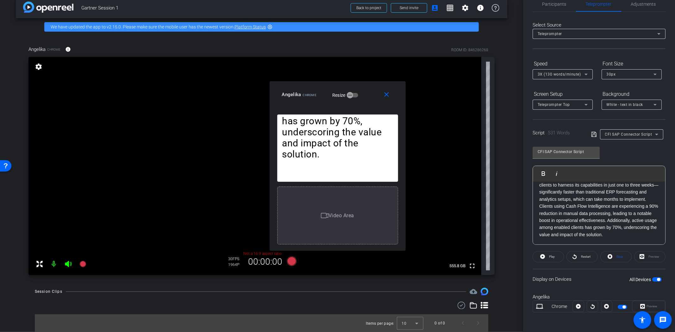
click at [294, 93] on span "Angelika" at bounding box center [291, 95] width 19 height 6
click at [586, 103] on icon at bounding box center [586, 105] width 8 height 8
click at [574, 93] on div at bounding box center [337, 166] width 675 height 332
click at [565, 106] on span "Teleprompter Top" at bounding box center [554, 105] width 32 height 4
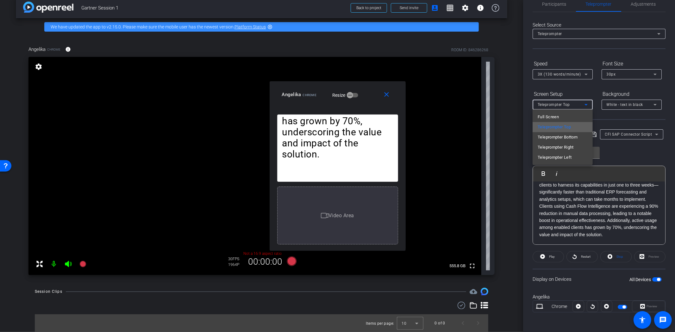
click at [576, 128] on mat-option "Teleprompter Top" at bounding box center [563, 127] width 60 height 10
click at [387, 94] on mat-icon "close" at bounding box center [387, 95] width 8 height 8
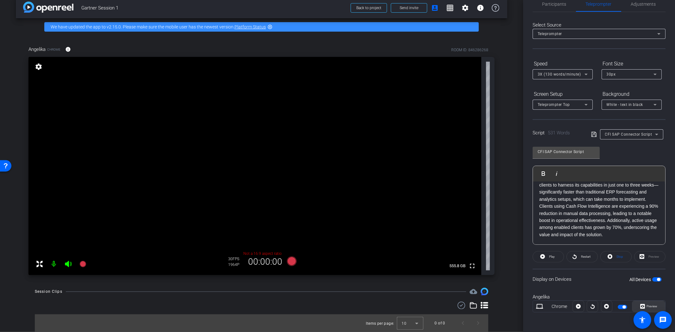
click at [607, 299] on span at bounding box center [648, 306] width 33 height 15
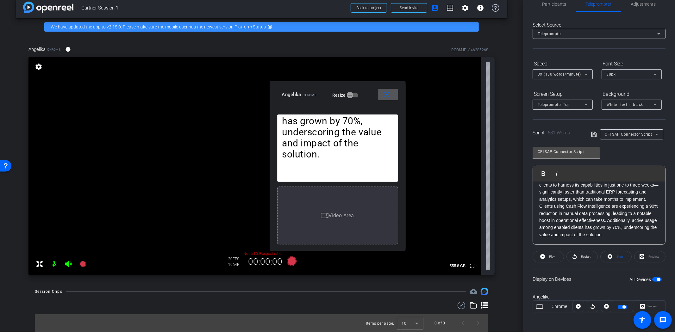
click at [393, 93] on span at bounding box center [388, 94] width 20 height 15
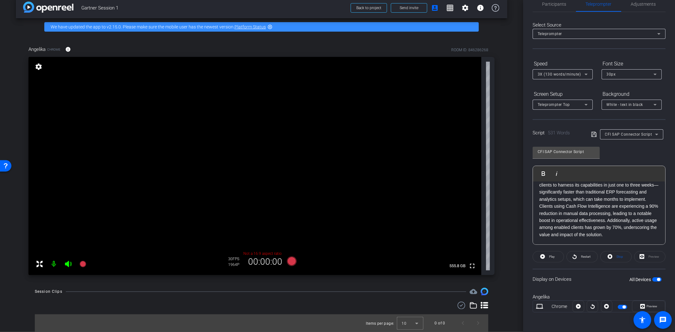
scroll to position [0, 0]
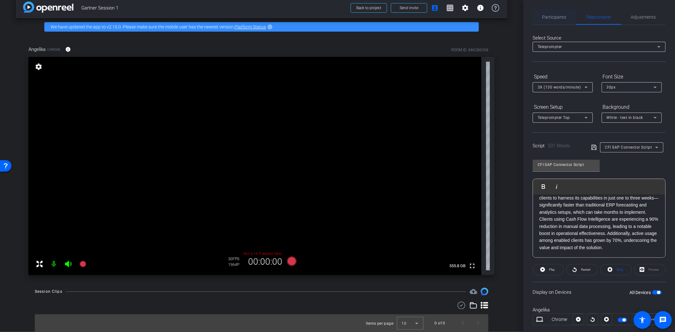
click at [556, 13] on span "Participants" at bounding box center [555, 16] width 24 height 15
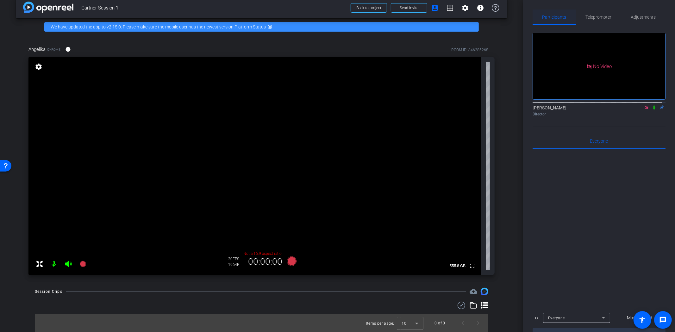
click at [555, 15] on span "Participants" at bounding box center [555, 17] width 24 height 4
click at [607, 18] on span "Adjustments" at bounding box center [643, 17] width 25 height 4
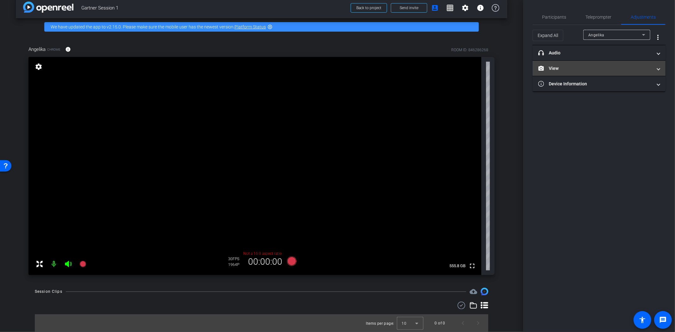
click at [607, 69] on span "View" at bounding box center [597, 68] width 119 height 7
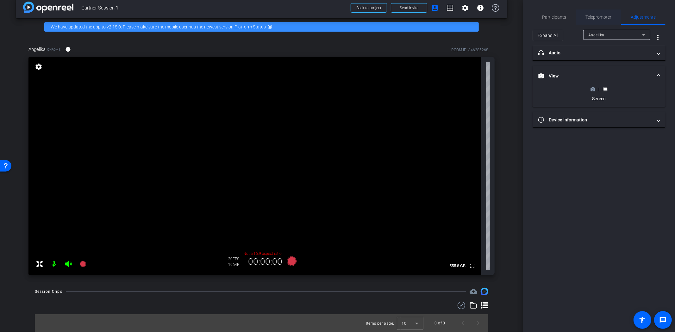
click at [597, 15] on span "Teleprompter" at bounding box center [599, 17] width 26 height 4
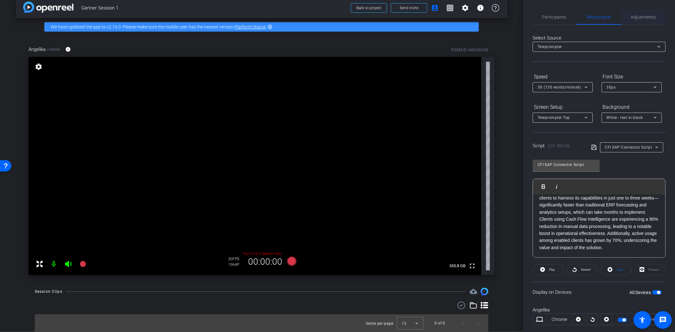
click at [607, 15] on span "Adjustments" at bounding box center [643, 17] width 25 height 4
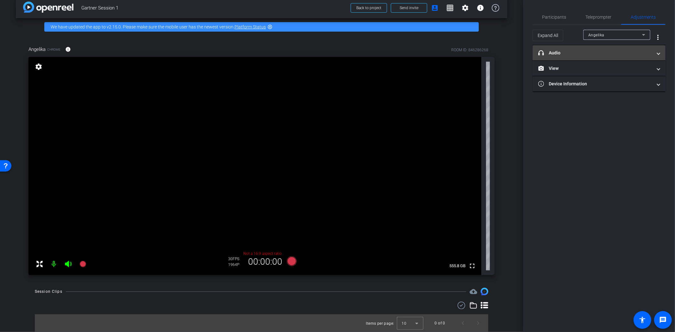
click at [607, 51] on span at bounding box center [658, 53] width 3 height 7
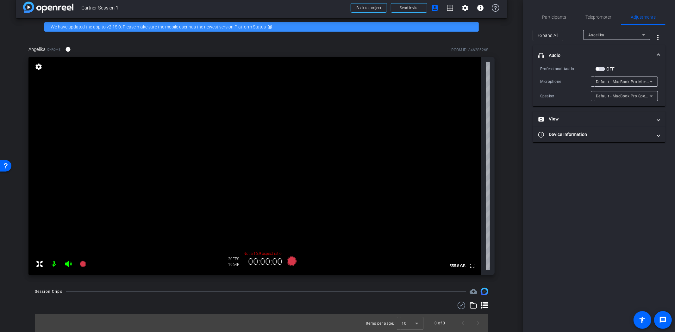
click at [607, 51] on mat-expansion-panel-header "headphone icon Audio" at bounding box center [599, 55] width 133 height 20
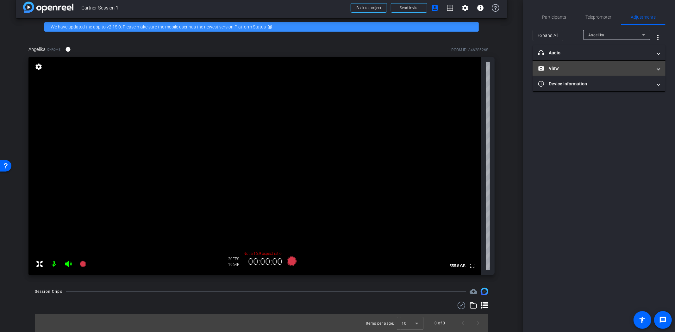
click at [607, 70] on span at bounding box center [658, 68] width 3 height 7
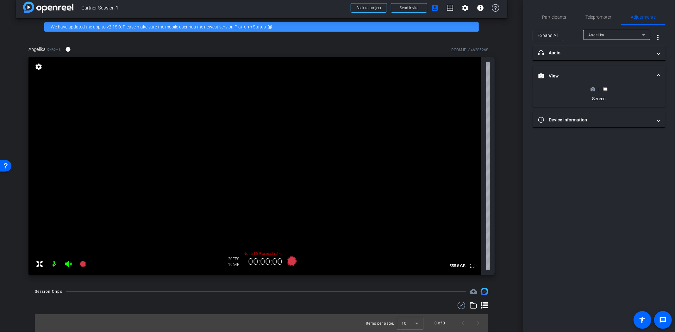
click at [607, 70] on mat-expansion-panel-header "View" at bounding box center [599, 76] width 133 height 20
click at [607, 84] on mat-expansion-panel-header "Device Information" at bounding box center [599, 83] width 133 height 15
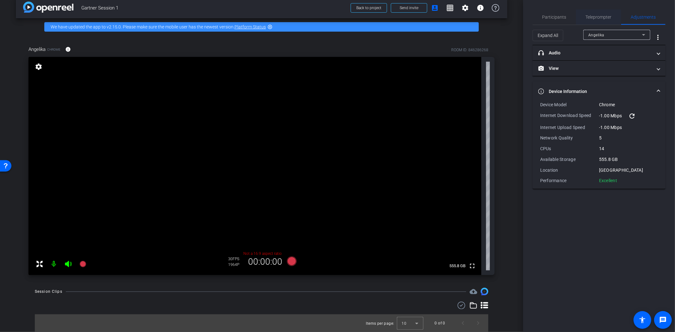
click at [596, 17] on span "Teleprompter" at bounding box center [599, 17] width 26 height 4
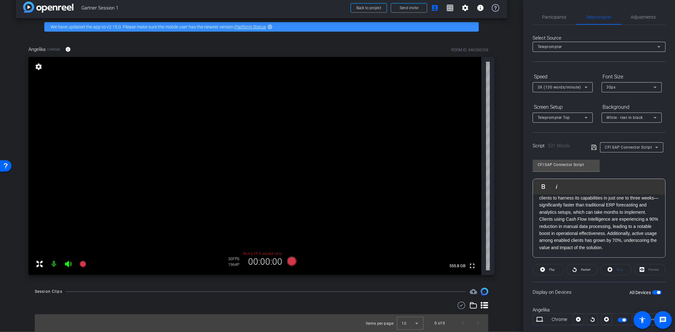
scroll to position [13, 0]
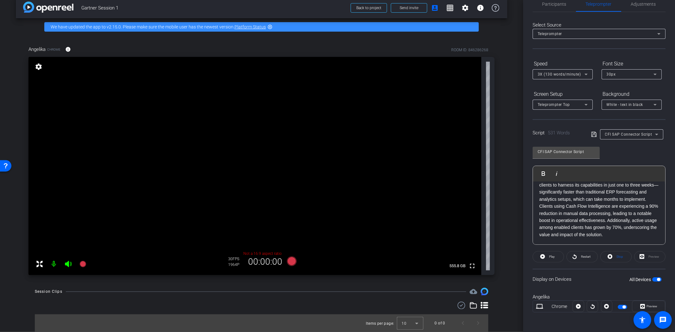
click at [541, 105] on span "Teleprompter Top" at bounding box center [554, 105] width 32 height 4
click at [549, 118] on span "Full Screen" at bounding box center [548, 117] width 21 height 8
click at [607, 299] on span "Preview" at bounding box center [652, 306] width 11 height 3
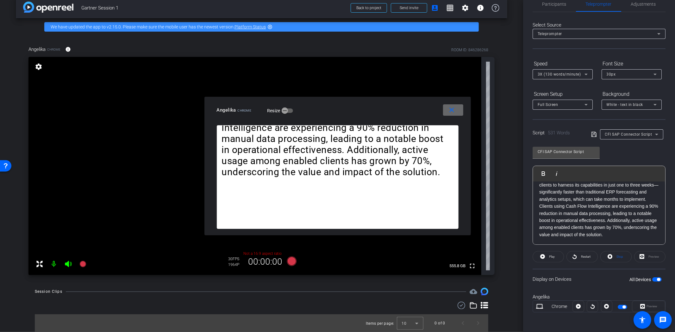
click at [454, 110] on mat-icon "close" at bounding box center [452, 110] width 8 height 8
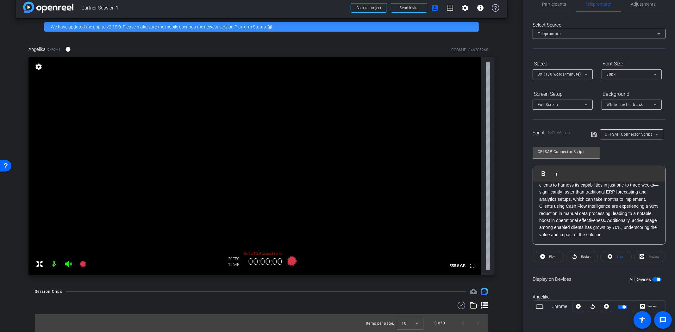
scroll to position [0, 0]
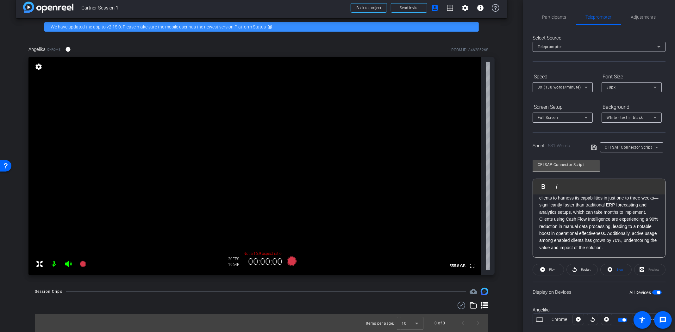
click at [580, 118] on div "Full Screen" at bounding box center [561, 118] width 47 height 8
click at [575, 140] on mat-option "Teleprompter Top" at bounding box center [563, 140] width 60 height 10
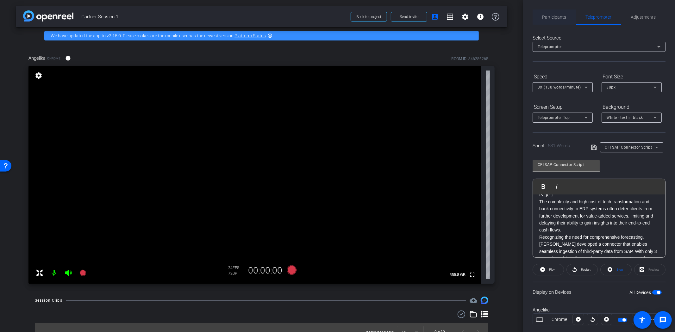
click at [548, 15] on span "Participants" at bounding box center [555, 17] width 24 height 4
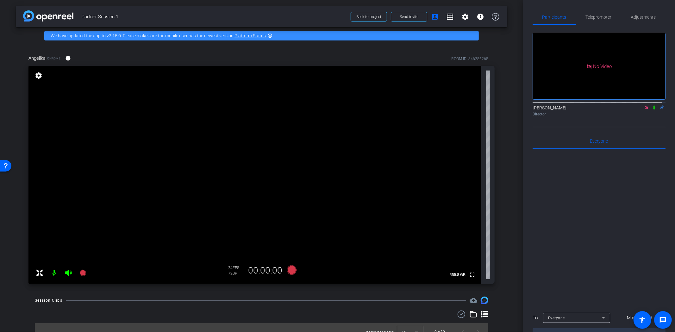
scroll to position [9, 0]
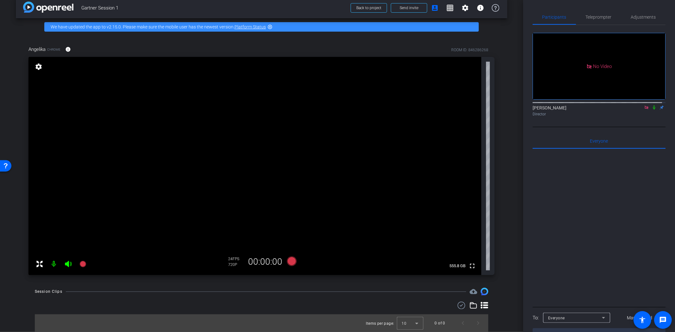
click at [470, 299] on icon at bounding box center [474, 306] width 8 height 8
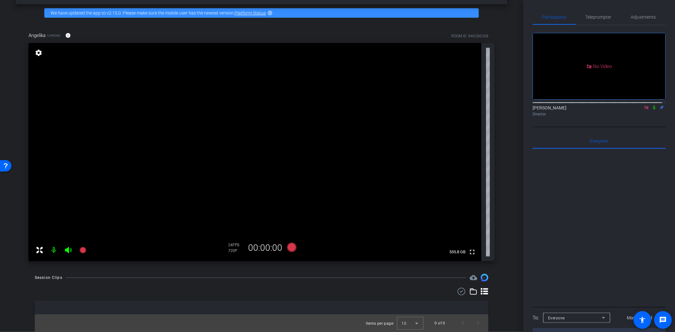
scroll to position [0, 0]
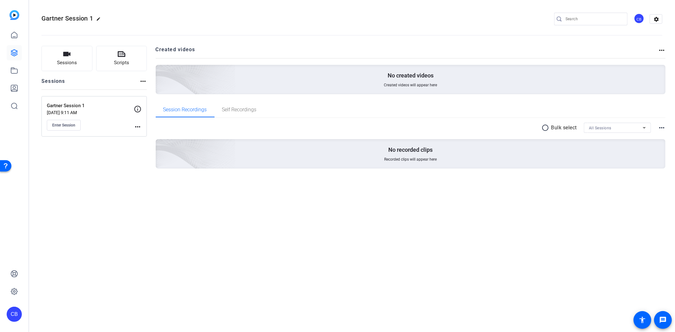
click at [658, 126] on mat-icon "more_horiz" at bounding box center [662, 128] width 8 height 8
click at [652, 134] on span "View Archived Clips" at bounding box center [643, 136] width 36 height 8
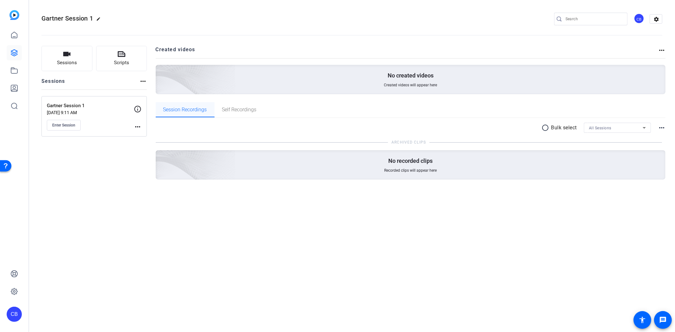
click at [159, 106] on div "Session Recordings" at bounding box center [185, 109] width 59 height 15
click at [172, 108] on span "Session Recordings" at bounding box center [185, 109] width 44 height 5
click at [257, 108] on div "Self Recordings" at bounding box center [240, 109] width 50 height 15
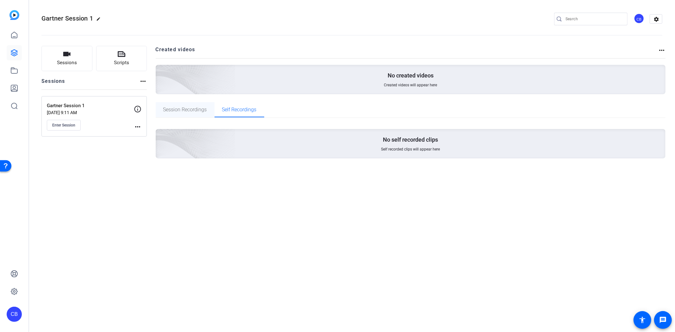
click at [181, 107] on span "Session Recordings" at bounding box center [185, 109] width 44 height 5
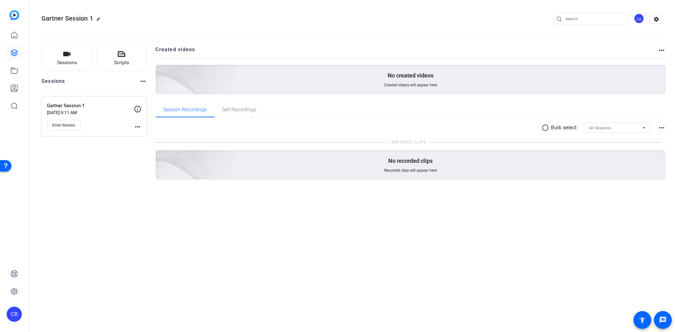
click at [660, 131] on mat-icon "more_horiz" at bounding box center [662, 128] width 8 height 8
click at [666, 51] on div at bounding box center [337, 166] width 675 height 332
click at [661, 47] on mat-icon "more_horiz" at bounding box center [662, 51] width 8 height 8
click at [632, 60] on span "View Archived Projects" at bounding box center [639, 60] width 41 height 8
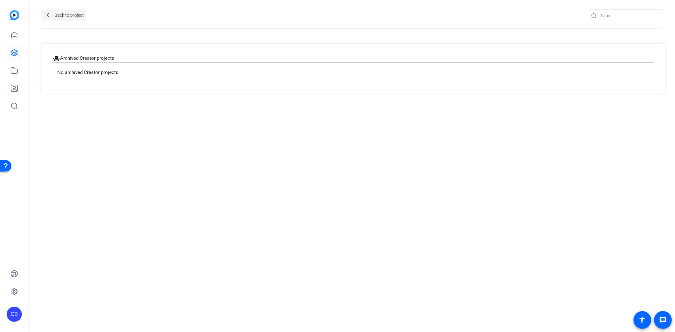
click at [49, 14] on mat-icon "navigate_before" at bounding box center [48, 15] width 8 height 8
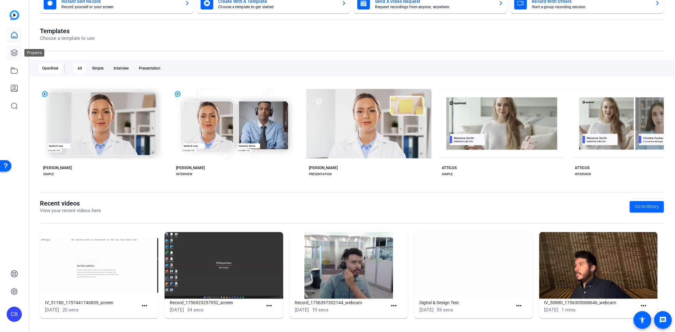
click at [15, 54] on icon at bounding box center [14, 53] width 8 height 8
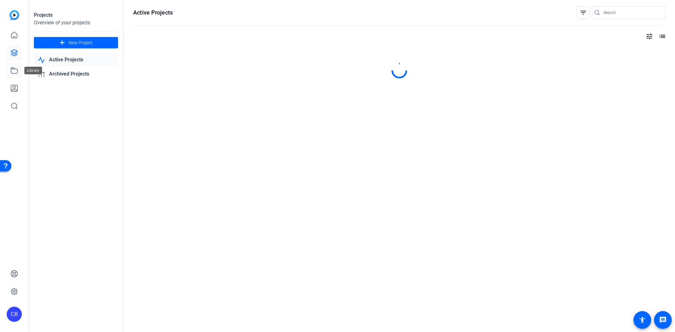
click at [11, 69] on icon at bounding box center [14, 71] width 6 height 6
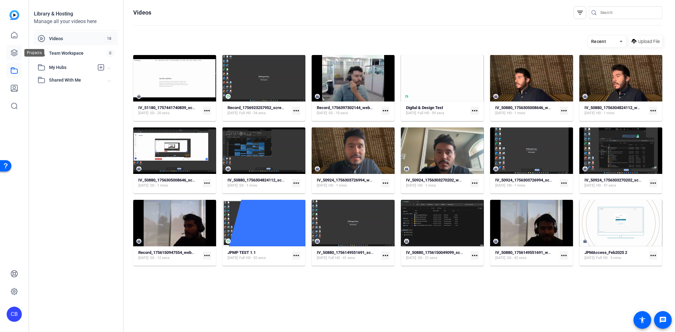
click at [13, 52] on icon at bounding box center [14, 53] width 6 height 6
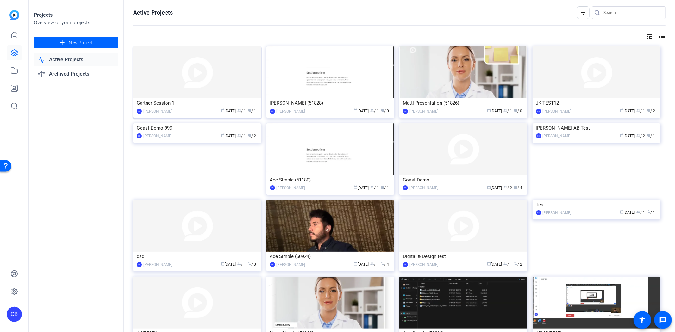
click at [191, 90] on img at bounding box center [197, 73] width 128 height 52
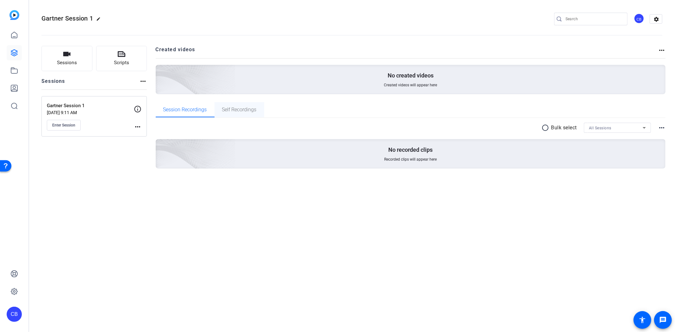
click at [247, 109] on span "Self Recordings" at bounding box center [239, 109] width 35 height 5
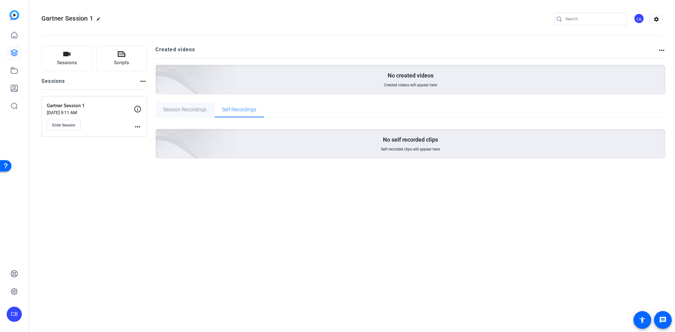
click at [189, 105] on span "Session Recordings" at bounding box center [185, 109] width 44 height 15
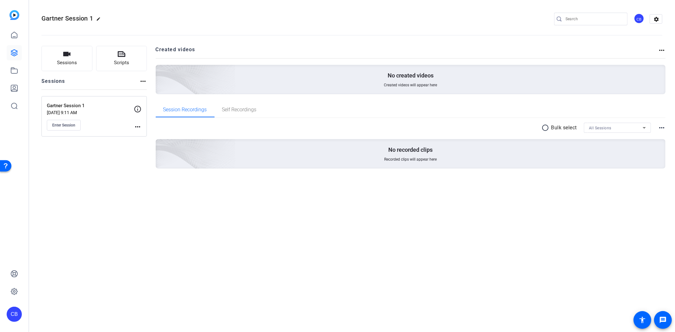
click at [662, 129] on mat-icon "more_horiz" at bounding box center [662, 128] width 8 height 8
click at [646, 135] on span "View Archived Clips" at bounding box center [643, 136] width 36 height 8
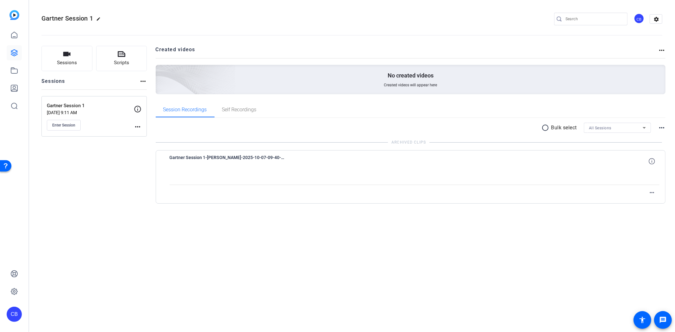
click at [249, 177] on div at bounding box center [415, 177] width 490 height 16
click at [660, 191] on div "Gartner Session 1-[PERSON_NAME]-2025-10-07-09-40-26-347-0 more_horiz" at bounding box center [411, 176] width 510 height 53
click at [654, 191] on mat-icon "more_horiz" at bounding box center [652, 193] width 8 height 8
click at [636, 204] on span "Restore clip" at bounding box center [641, 206] width 25 height 8
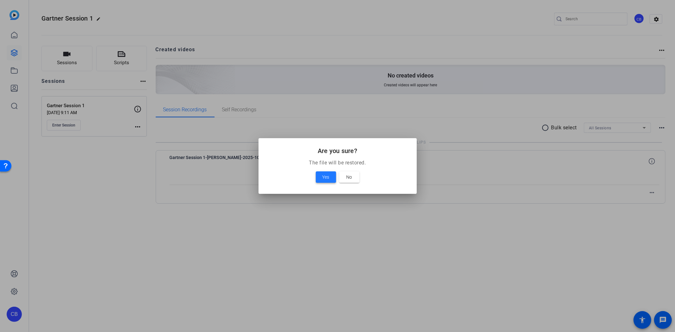
click at [331, 181] on span at bounding box center [326, 177] width 20 height 15
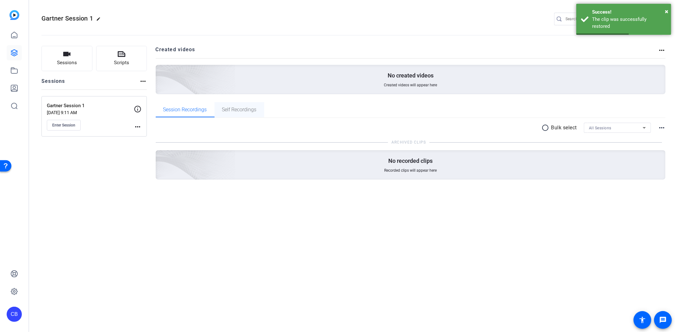
click at [227, 108] on span "Self Recordings" at bounding box center [239, 109] width 35 height 5
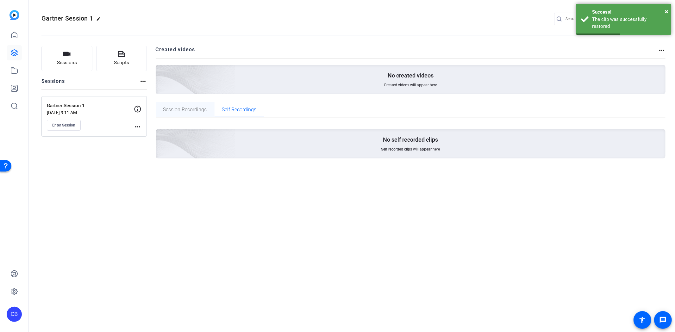
click at [191, 109] on span "Session Recordings" at bounding box center [185, 109] width 44 height 5
